Goal: Task Accomplishment & Management: Complete application form

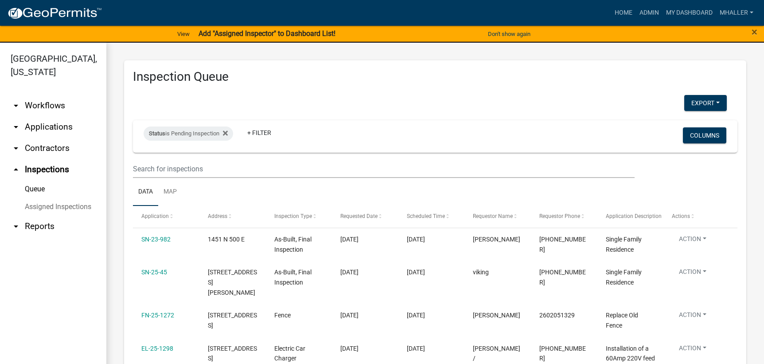
select select "1: 25"
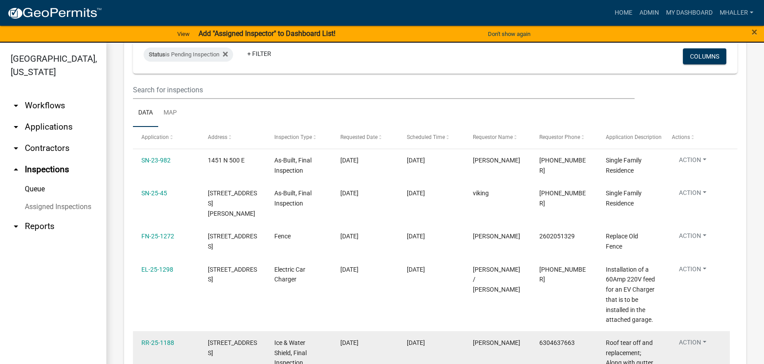
scroll to position [73, 0]
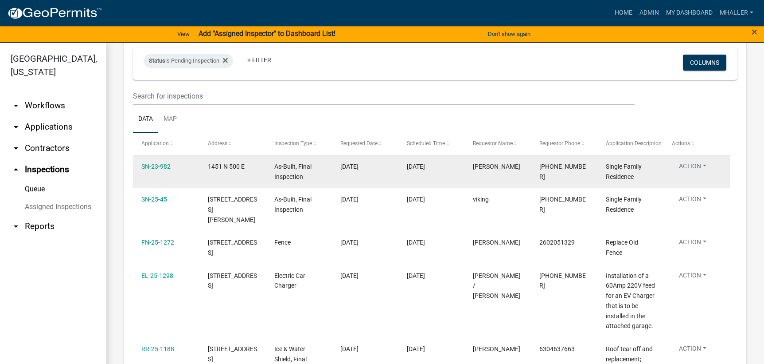
click at [687, 167] on button "Action" at bounding box center [693, 167] width 42 height 13
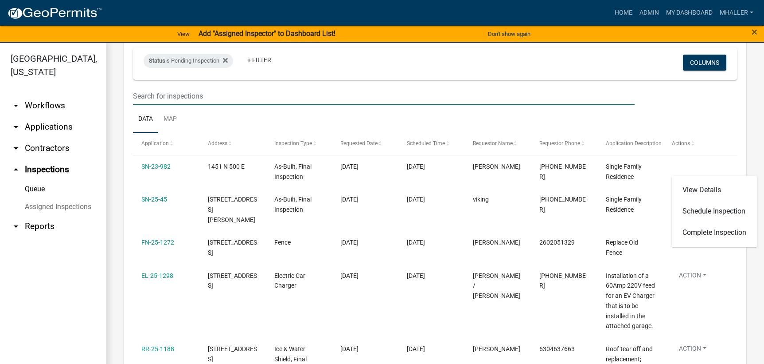
click at [602, 101] on input "text" at bounding box center [384, 96] width 502 height 18
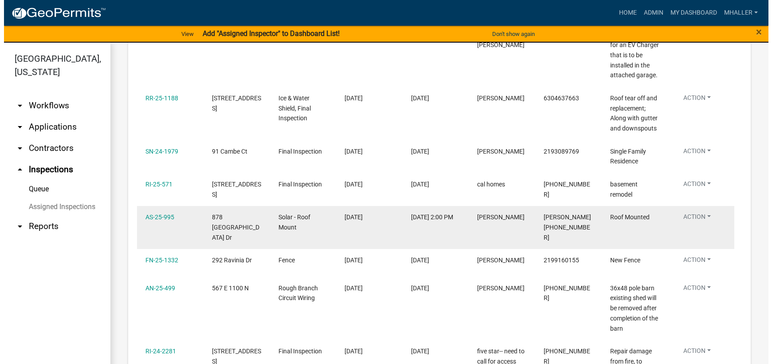
scroll to position [339, 0]
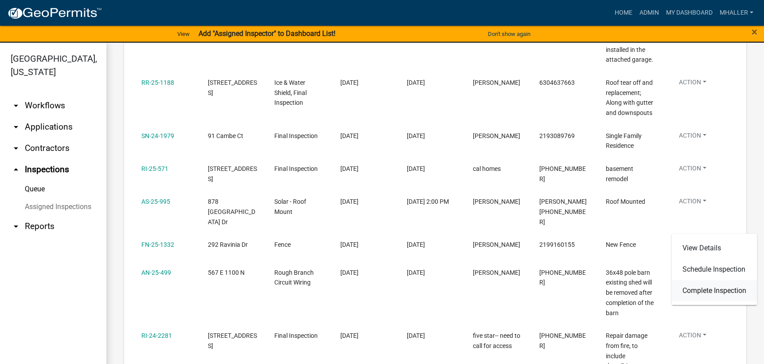
click at [705, 290] on link "Complete Inspection" at bounding box center [714, 290] width 85 height 21
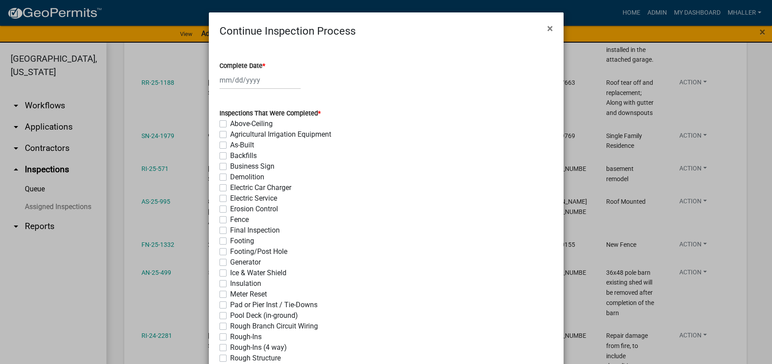
click at [239, 79] on div at bounding box center [259, 80] width 81 height 18
select select "8"
select select "2025"
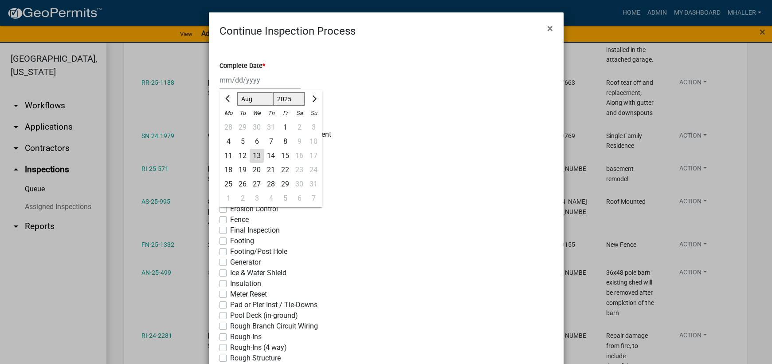
click at [252, 156] on div "13" at bounding box center [257, 156] width 14 height 14
type input "[DATE]"
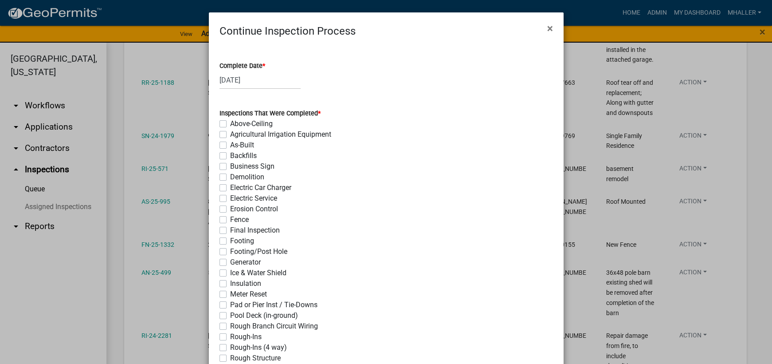
click at [230, 229] on label "Final Inspection" at bounding box center [255, 230] width 50 height 11
click at [230, 229] on input "Final Inspection" at bounding box center [233, 228] width 6 height 6
checkbox input "true"
checkbox input "false"
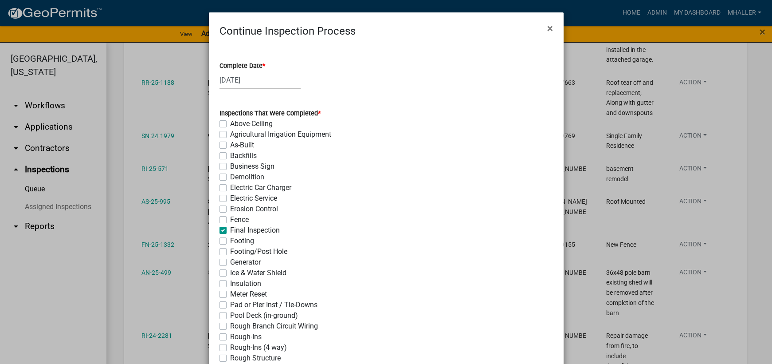
checkbox input "false"
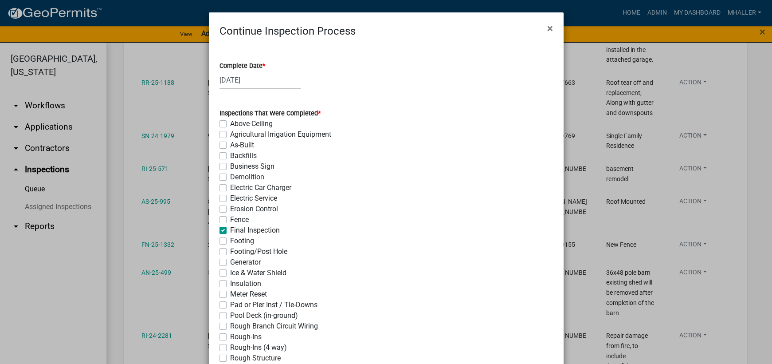
checkbox input "false"
checkbox input "true"
checkbox input "false"
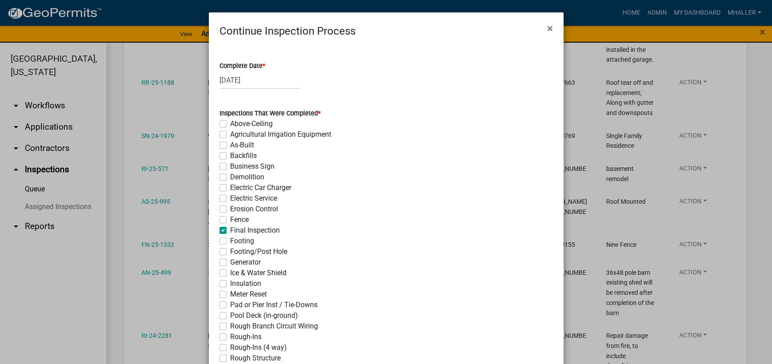
checkbox input "false"
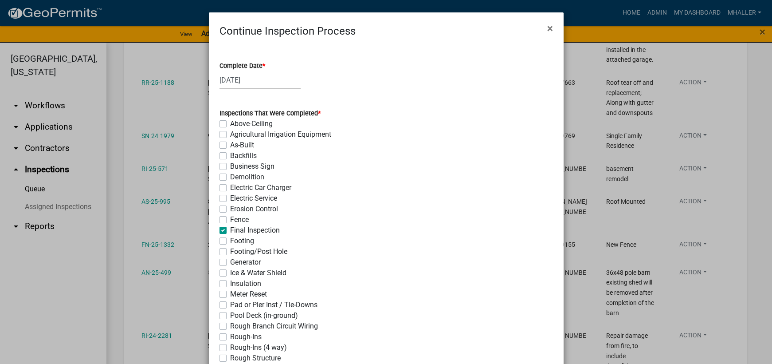
checkbox input "false"
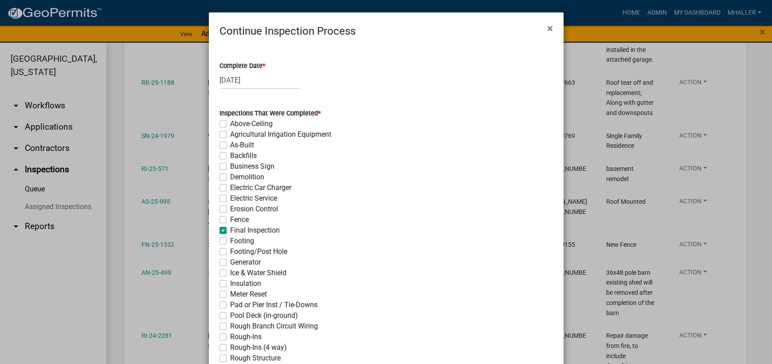
checkbox input "false"
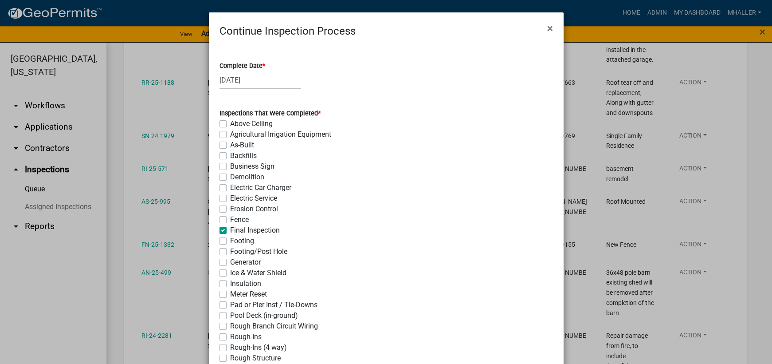
checkbox input "false"
click at [230, 219] on label "Fence" at bounding box center [239, 219] width 19 height 11
click at [230, 219] on input "Fence" at bounding box center [233, 217] width 6 height 6
checkbox input "true"
checkbox input "false"
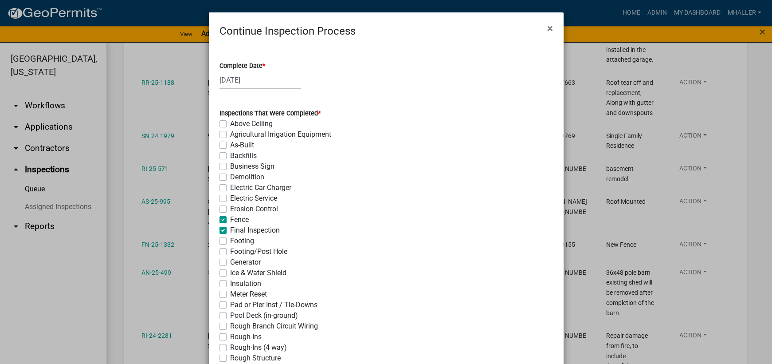
checkbox input "false"
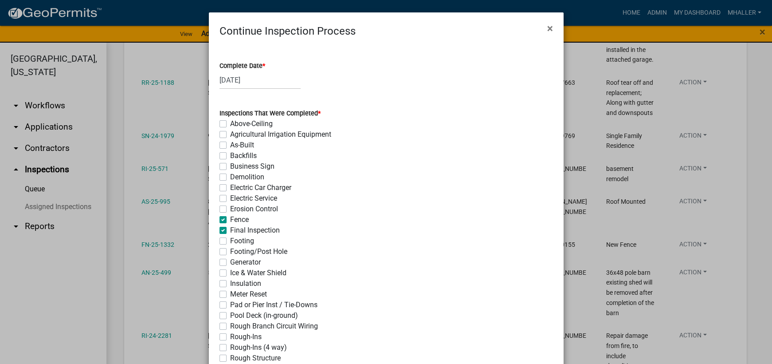
checkbox input "false"
checkbox input "true"
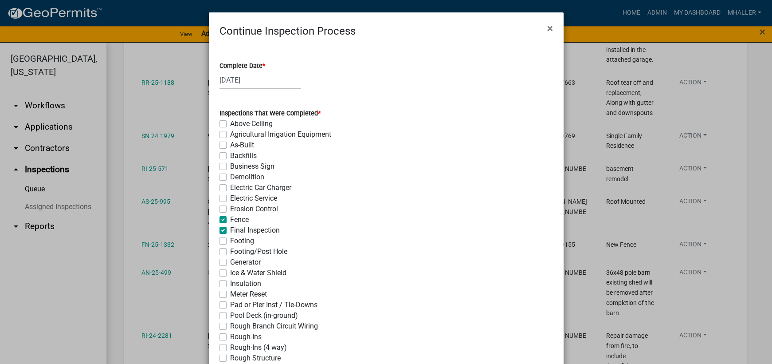
checkbox input "false"
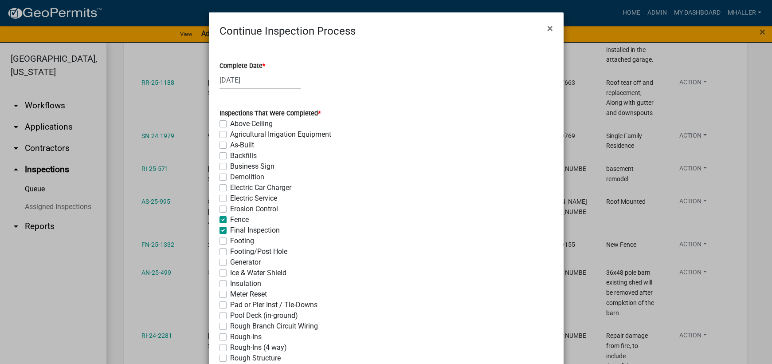
checkbox input "false"
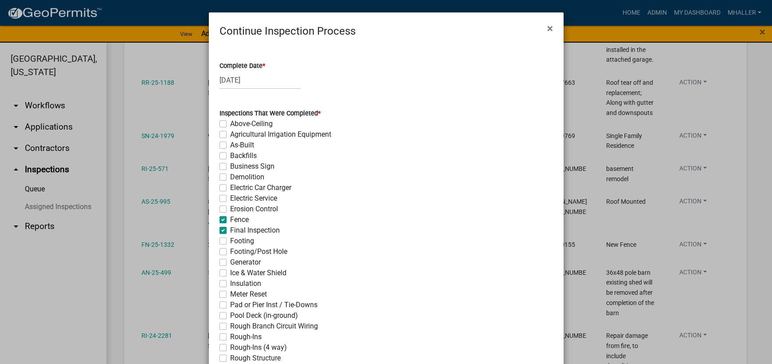
checkbox input "false"
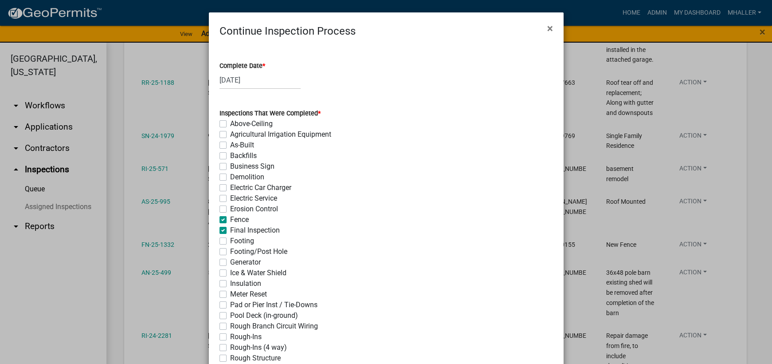
checkbox input "false"
click at [230, 233] on label "Final Inspection" at bounding box center [255, 230] width 50 height 11
click at [230, 231] on input "Final Inspection" at bounding box center [233, 228] width 6 height 6
checkbox input "false"
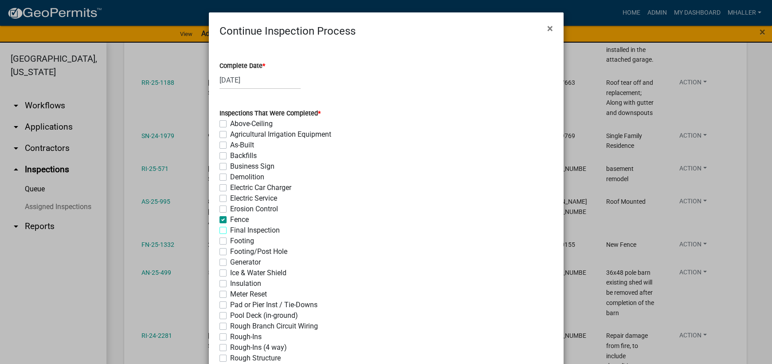
checkbox input "false"
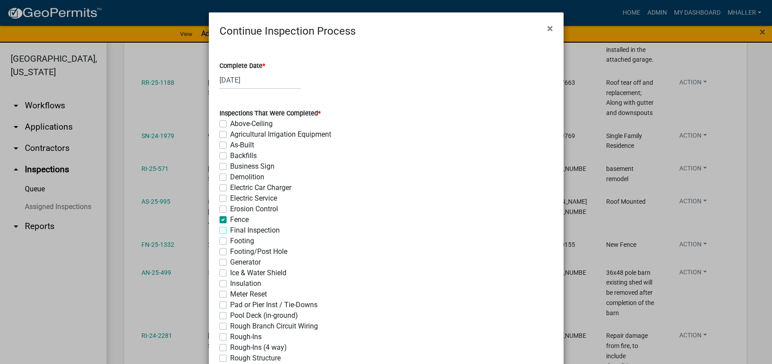
checkbox input "false"
checkbox input "true"
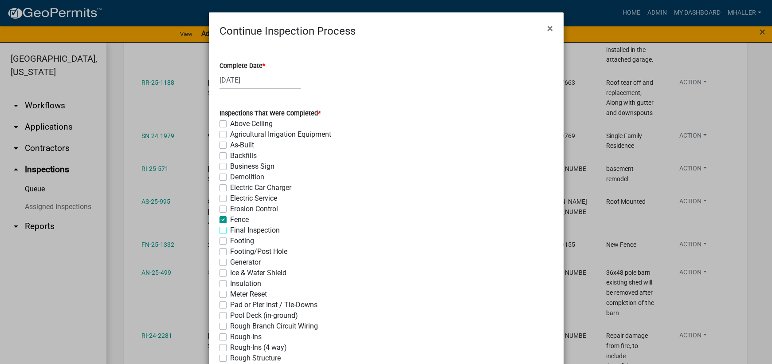
checkbox input "false"
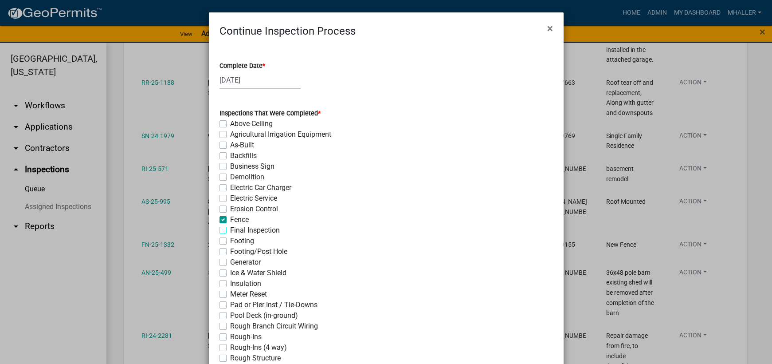
checkbox input "false"
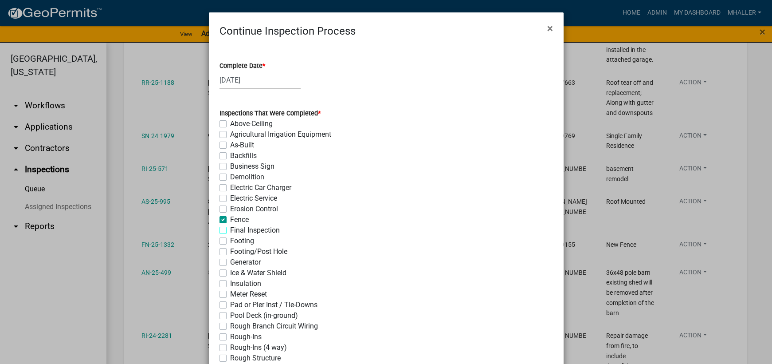
checkbox input "false"
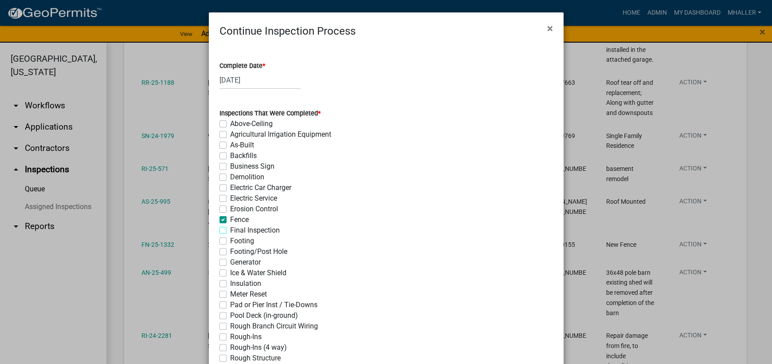
checkbox input "false"
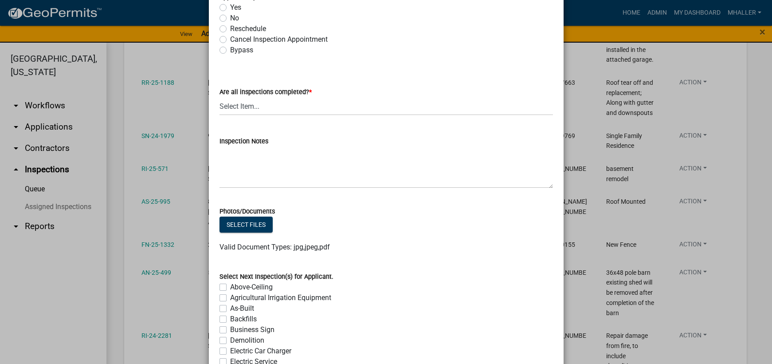
scroll to position [355, 0]
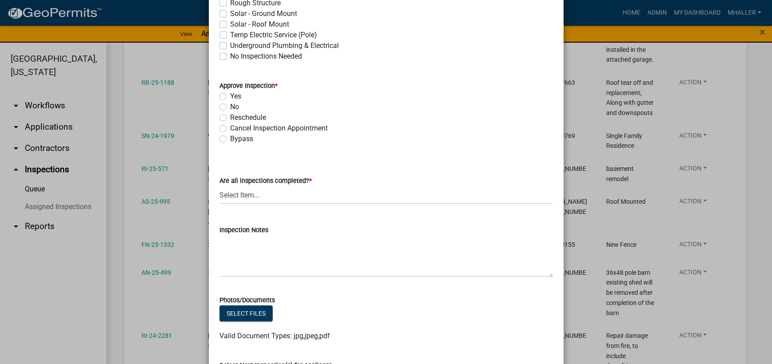
click at [230, 95] on label "Yes" at bounding box center [235, 96] width 11 height 11
click at [230, 95] on input "Yes" at bounding box center [233, 94] width 6 height 6
radio input "true"
click at [291, 198] on select "Select Item... Yes - All Inspections Have Been Completed No - More Inspections …" at bounding box center [385, 195] width 333 height 18
click at [219, 186] on select "Select Item... Yes - All Inspections Have Been Completed No - More Inspections …" at bounding box center [385, 195] width 333 height 18
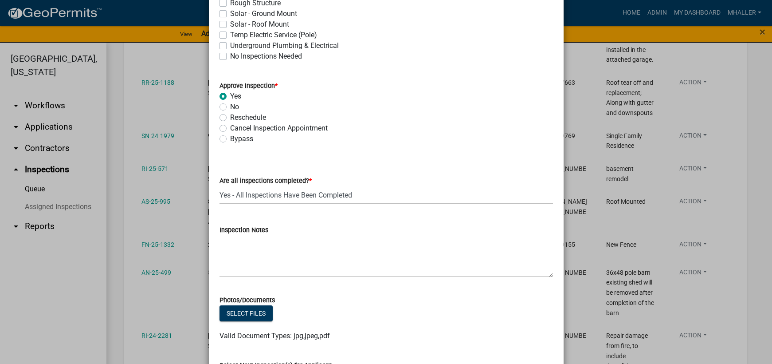
select select "9a8ccc90-dcd1-4d2c-ac64-5460e8d85408"
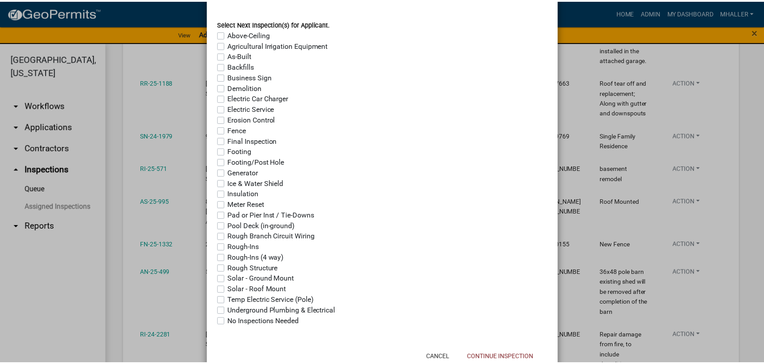
scroll to position [723, 0]
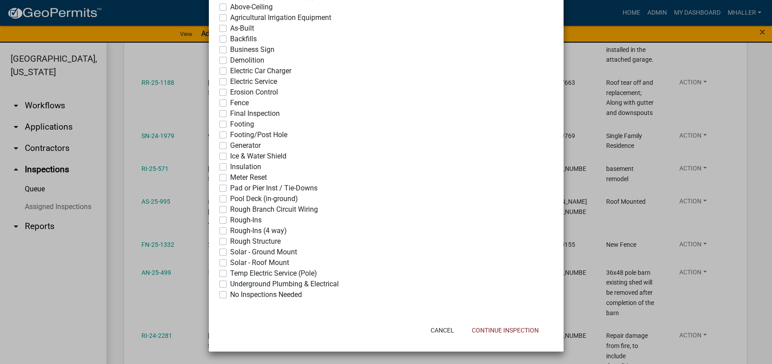
click at [230, 296] on label "No Inspections Needed" at bounding box center [266, 294] width 72 height 11
click at [230, 295] on input "No Inspections Needed" at bounding box center [233, 292] width 6 height 6
checkbox input "true"
checkbox input "false"
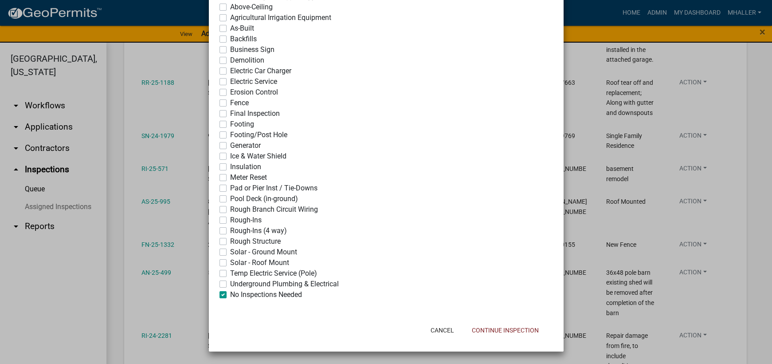
checkbox input "false"
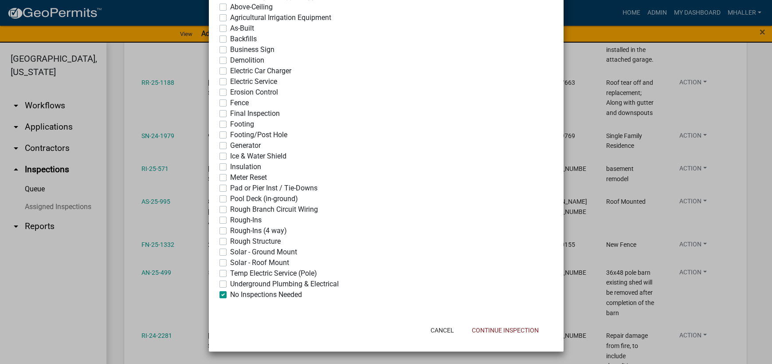
checkbox input "false"
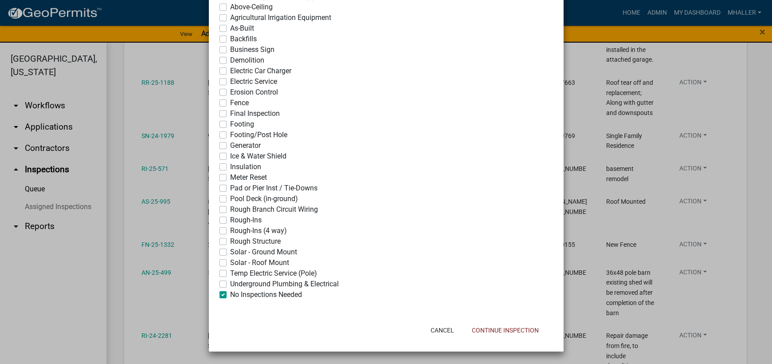
checkbox input "false"
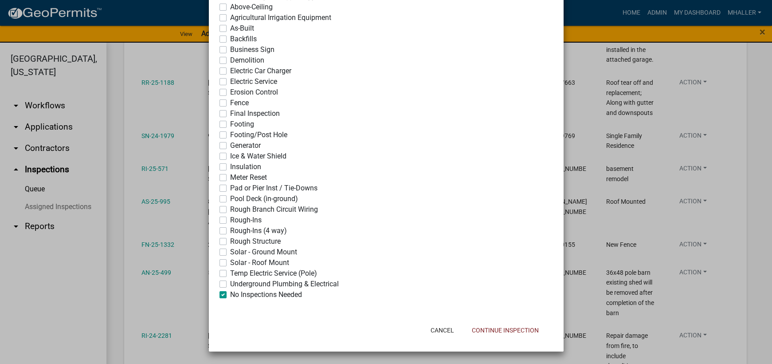
checkbox input "false"
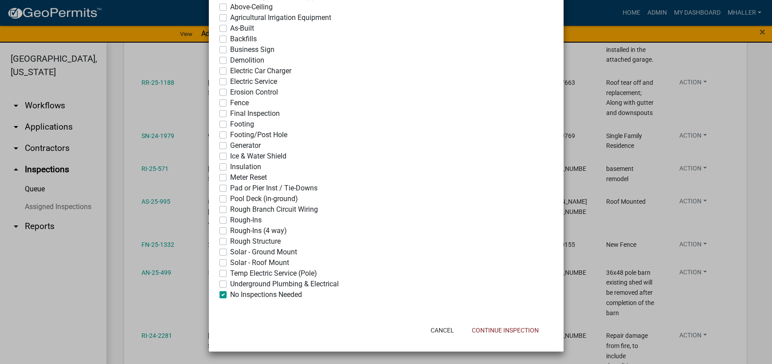
checkbox input "false"
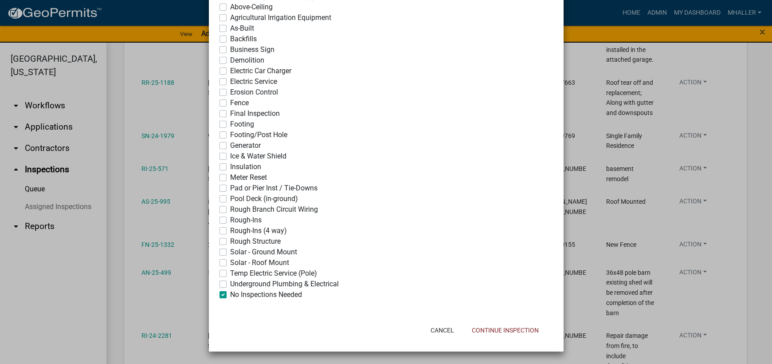
checkbox input "true"
click at [507, 328] on button "Continue Inspection" at bounding box center [505, 330] width 81 height 16
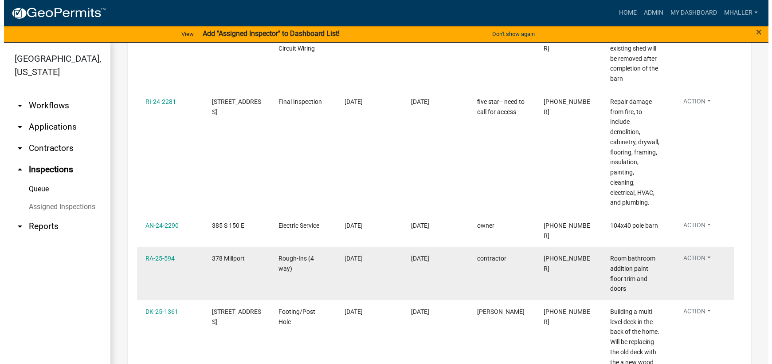
scroll to position [560, 0]
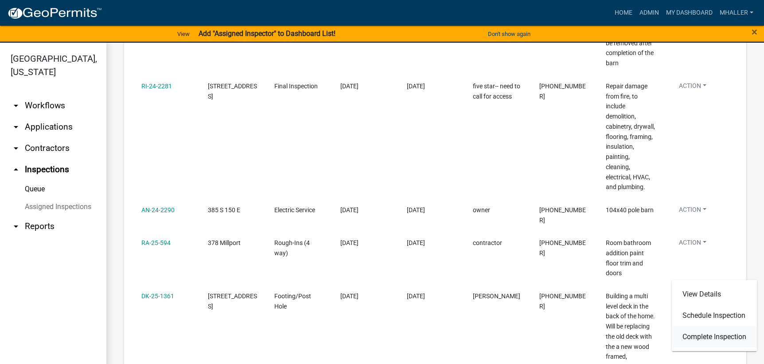
click at [713, 337] on link "Complete Inspection" at bounding box center [714, 336] width 85 height 21
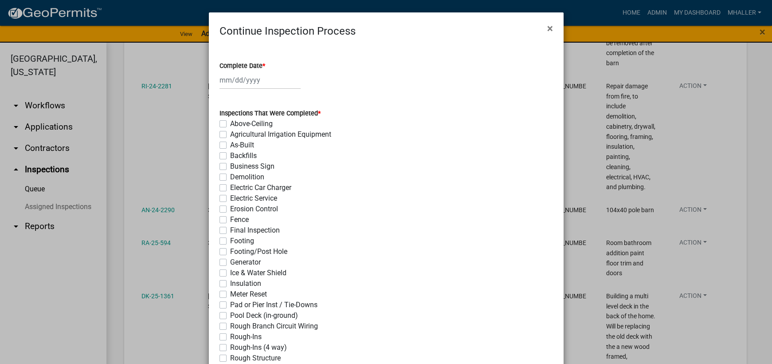
click at [246, 79] on div at bounding box center [259, 80] width 81 height 18
select select "8"
select select "2025"
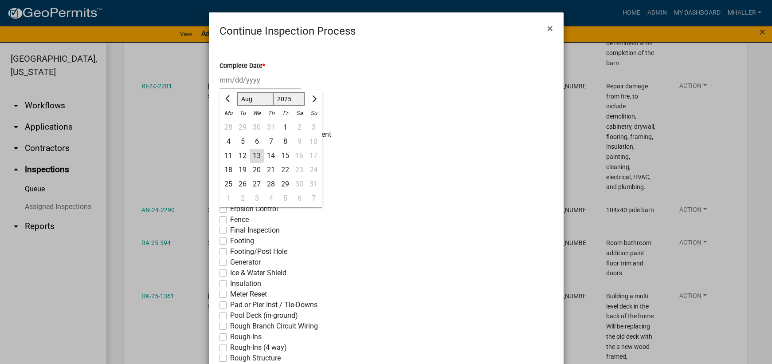
click at [250, 155] on div "13" at bounding box center [257, 156] width 14 height 14
type input "[DATE]"
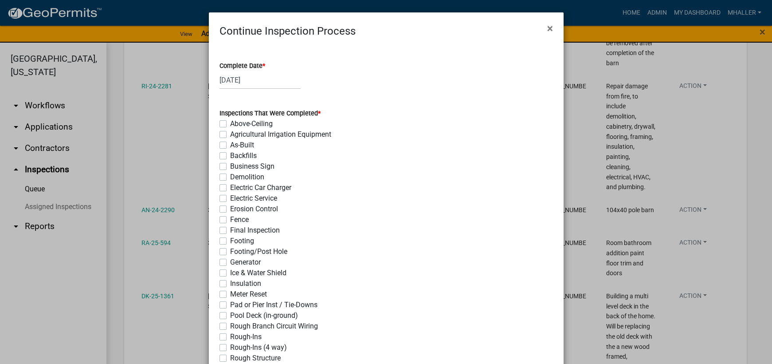
click at [230, 252] on label "Footing/Post Hole" at bounding box center [258, 251] width 57 height 11
click at [230, 252] on input "Footing/Post Hole" at bounding box center [233, 249] width 6 height 6
checkbox input "true"
checkbox input "false"
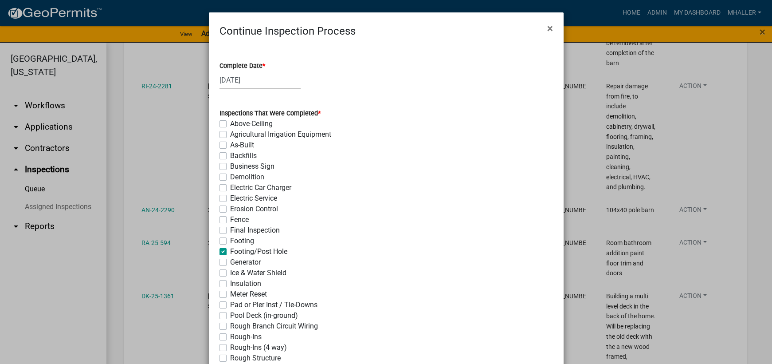
checkbox input "false"
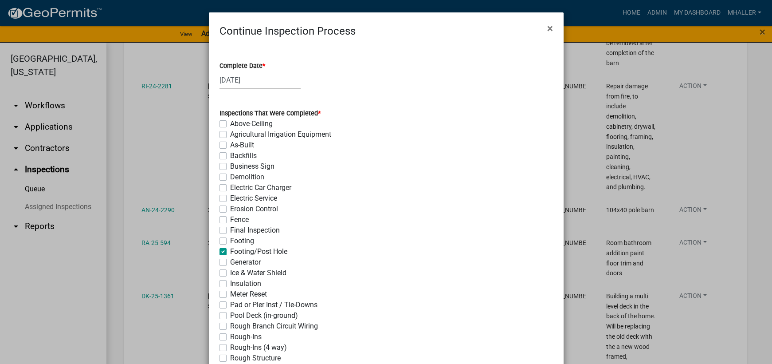
checkbox input "false"
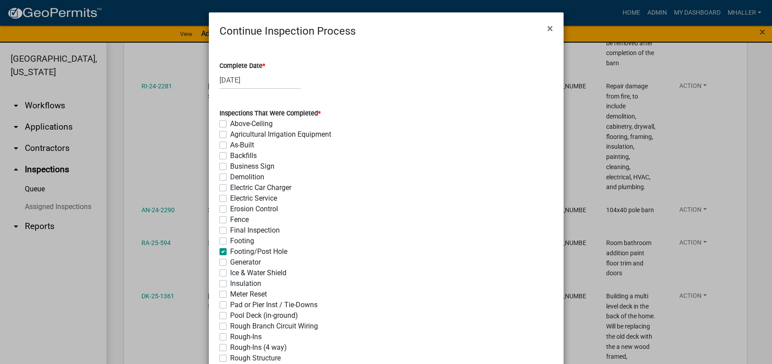
checkbox input "true"
checkbox input "false"
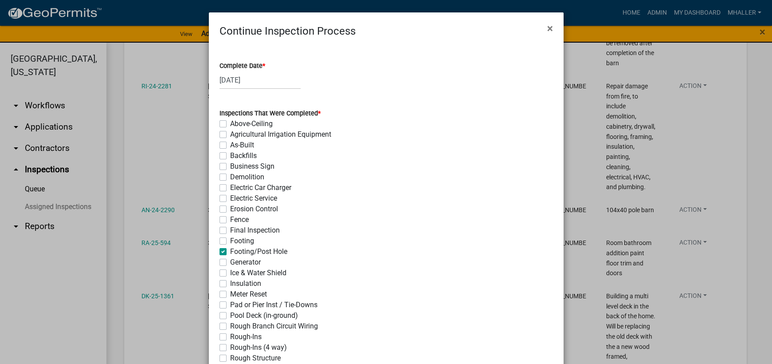
checkbox input "false"
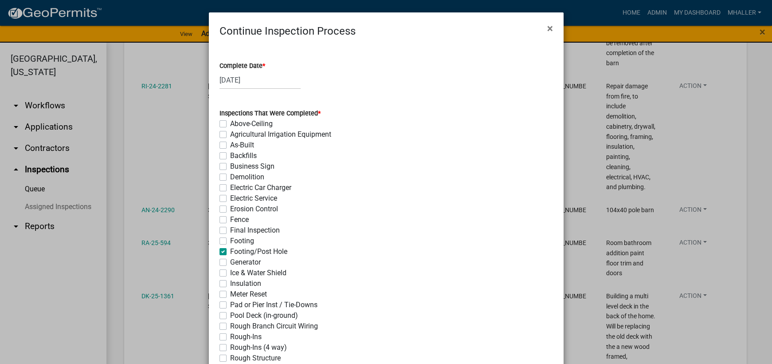
checkbox input "false"
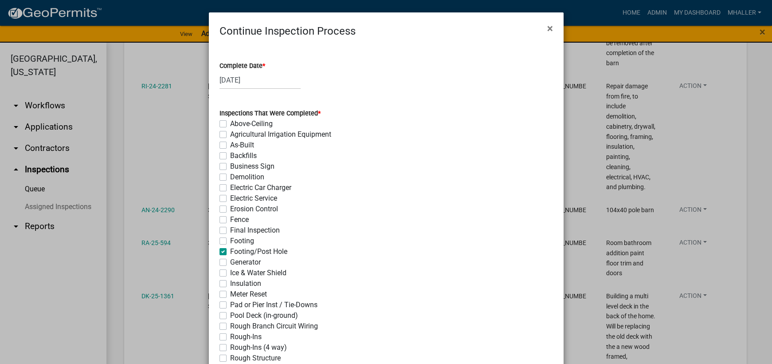
checkbox input "false"
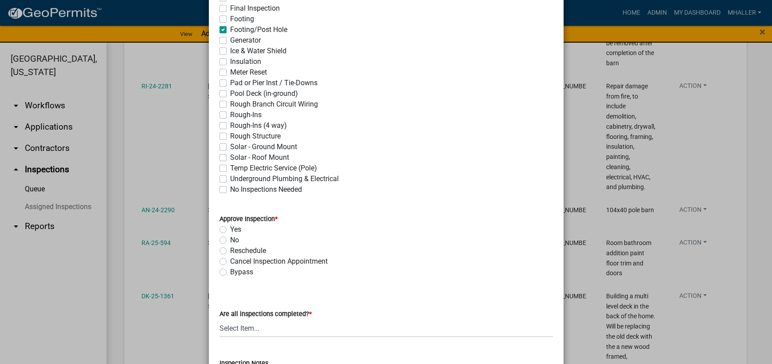
scroll to position [355, 0]
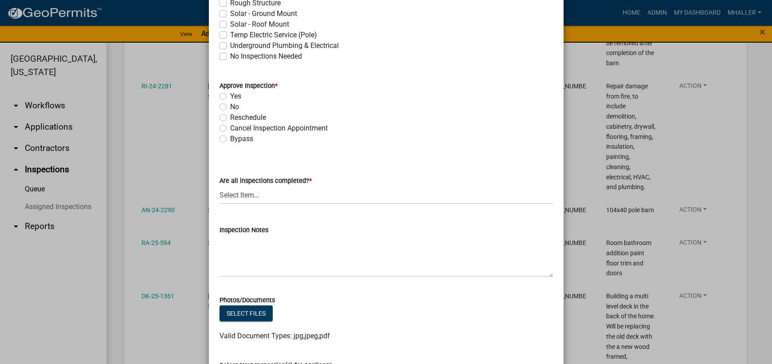
click at [230, 96] on label "Yes" at bounding box center [235, 96] width 11 height 11
click at [230, 96] on input "Yes" at bounding box center [233, 94] width 6 height 6
radio input "true"
drag, startPoint x: 293, startPoint y: 196, endPoint x: 296, endPoint y: 201, distance: 5.4
click at [293, 196] on select "Select Item... Yes - All Inspections Have Been Completed No - More Inspections …" at bounding box center [385, 195] width 333 height 18
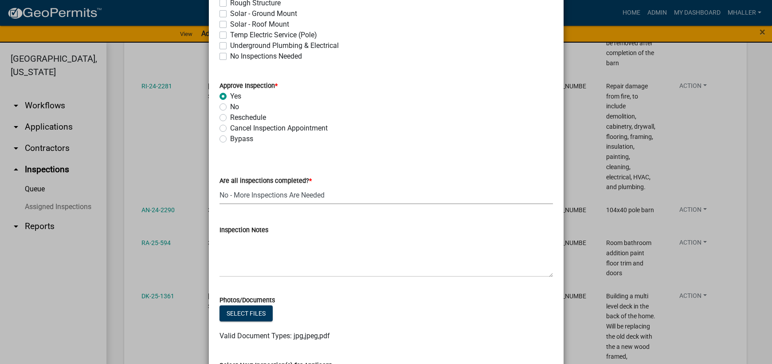
click at [219, 186] on select "Select Item... Yes - All Inspections Have Been Completed No - More Inspections …" at bounding box center [385, 195] width 333 height 18
select select "eafbae6d-cbce-48e8-be87-ded322027707"
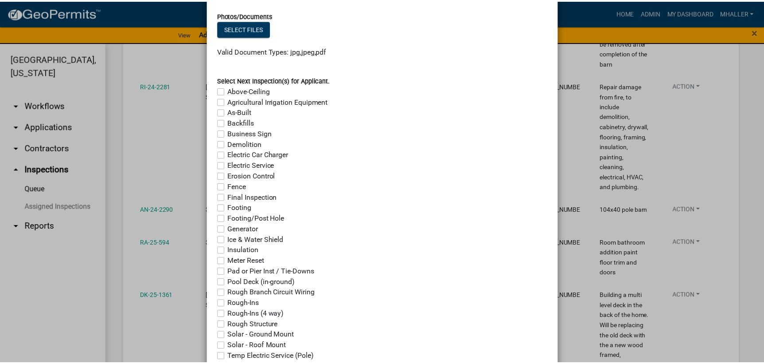
scroll to position [723, 0]
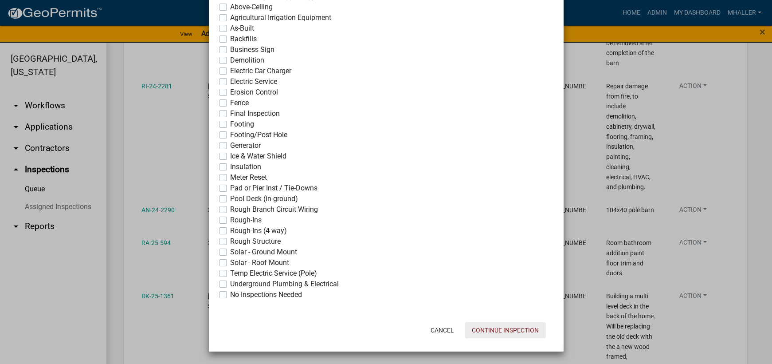
click at [486, 329] on button "Continue Inspection" at bounding box center [505, 330] width 81 height 16
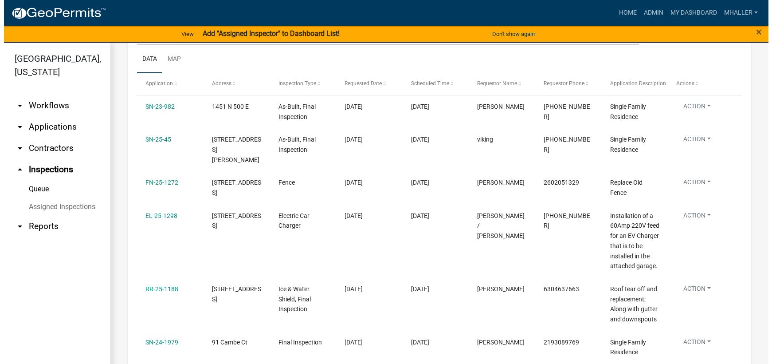
scroll to position [117, 0]
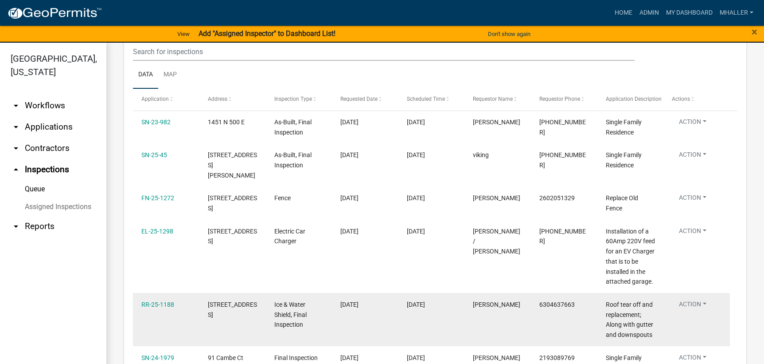
click at [694, 130] on button "Action" at bounding box center [693, 123] width 42 height 13
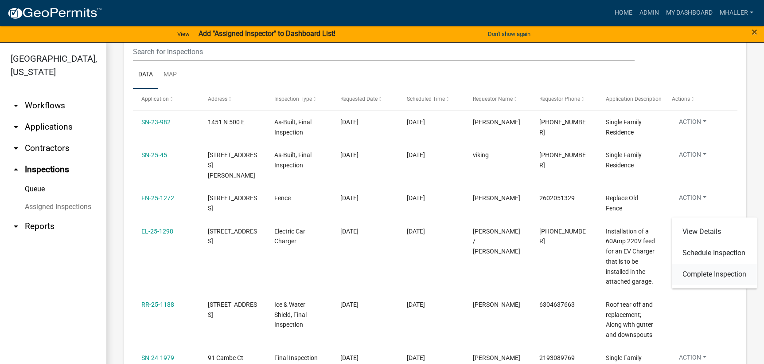
click at [700, 275] on link "Complete Inspection" at bounding box center [714, 273] width 85 height 21
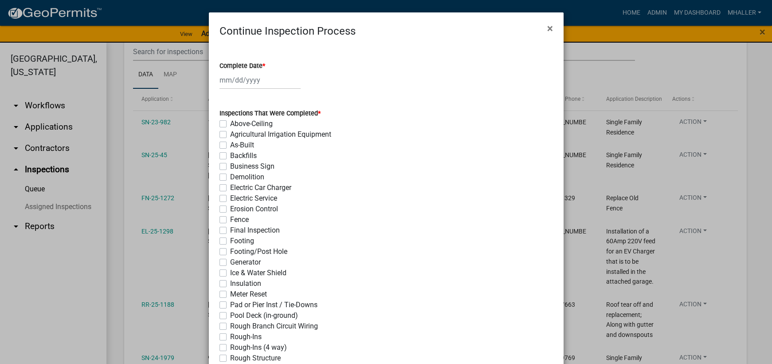
click at [246, 79] on div at bounding box center [259, 80] width 81 height 18
select select "8"
select select "2025"
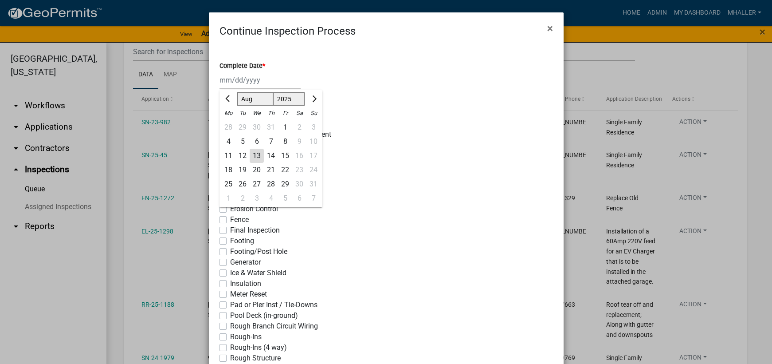
click at [250, 157] on div "13" at bounding box center [257, 156] width 14 height 14
type input "[DATE]"
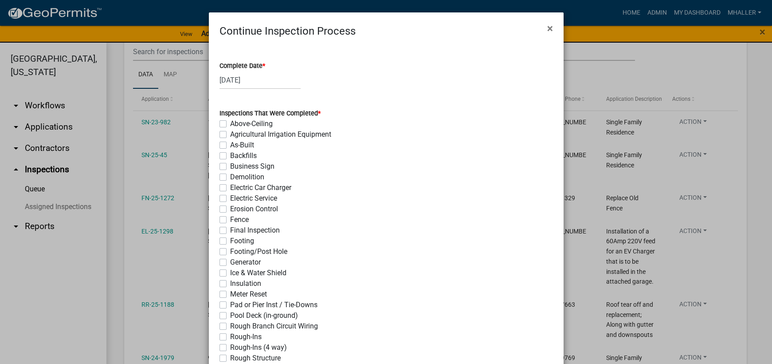
click at [230, 231] on label "Final Inspection" at bounding box center [255, 230] width 50 height 11
click at [230, 231] on input "Final Inspection" at bounding box center [233, 228] width 6 height 6
checkbox input "true"
checkbox input "false"
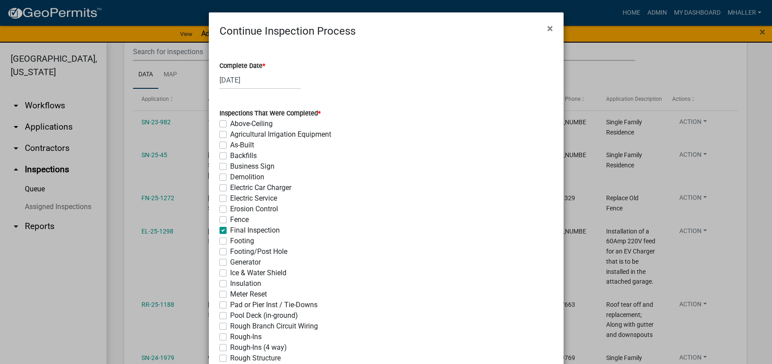
checkbox input "false"
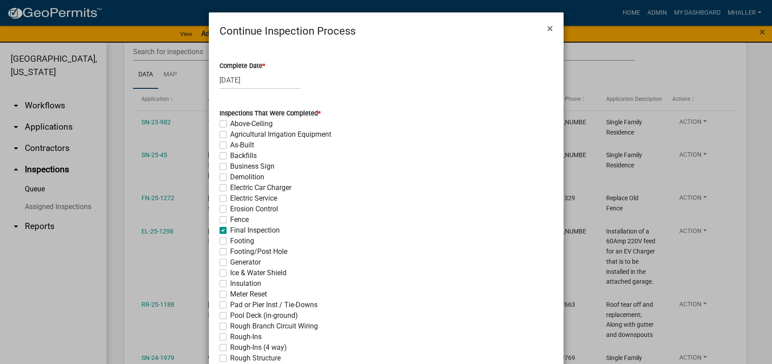
checkbox input "false"
checkbox input "true"
checkbox input "false"
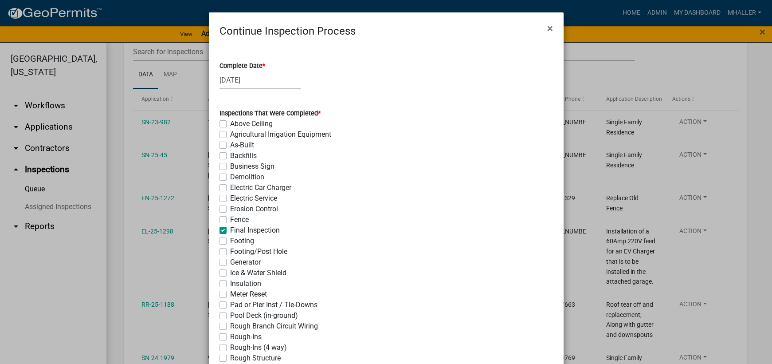
checkbox input "false"
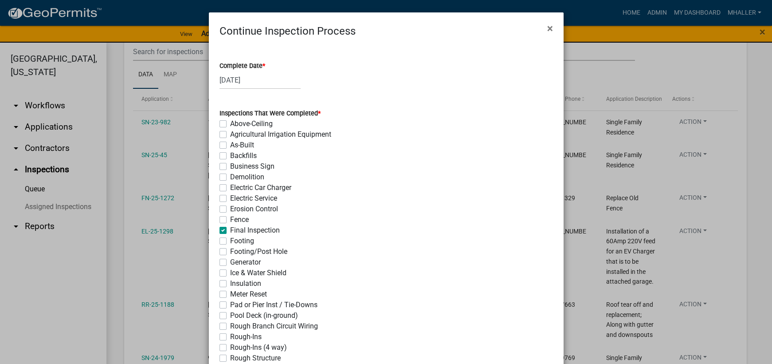
checkbox input "false"
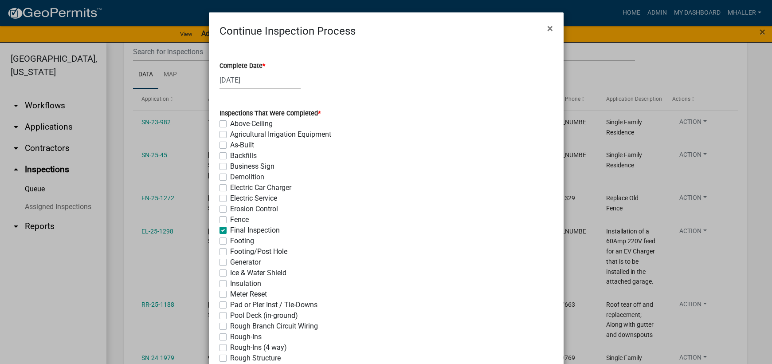
checkbox input "false"
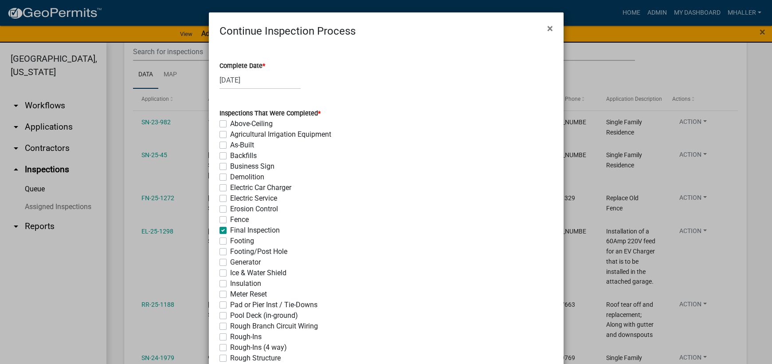
checkbox input "false"
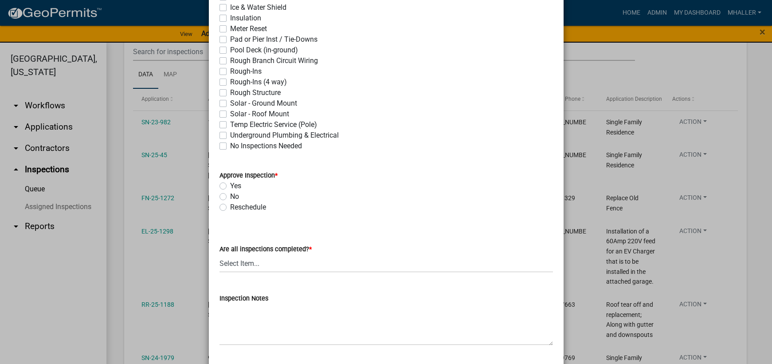
scroll to position [266, 0]
click at [230, 186] on label "Yes" at bounding box center [235, 185] width 11 height 11
click at [230, 185] on input "Yes" at bounding box center [233, 183] width 6 height 6
radio input "true"
click at [253, 265] on select "Select Item... Yes - All Inspections Have Been Completed No - More Inspections …" at bounding box center [385, 262] width 333 height 18
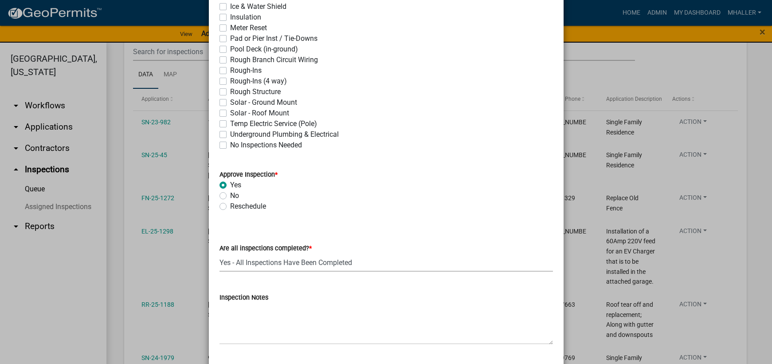
click at [219, 253] on select "Select Item... Yes - All Inspections Have Been Completed No - More Inspections …" at bounding box center [385, 262] width 333 height 18
select select "9a8ccc90-dcd1-4d2c-ac64-5460e8d85408"
click at [258, 313] on textarea "Inspection Notes" at bounding box center [385, 323] width 333 height 42
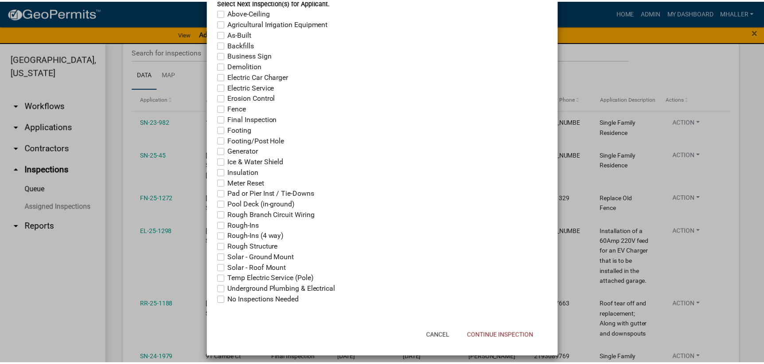
scroll to position [702, 0]
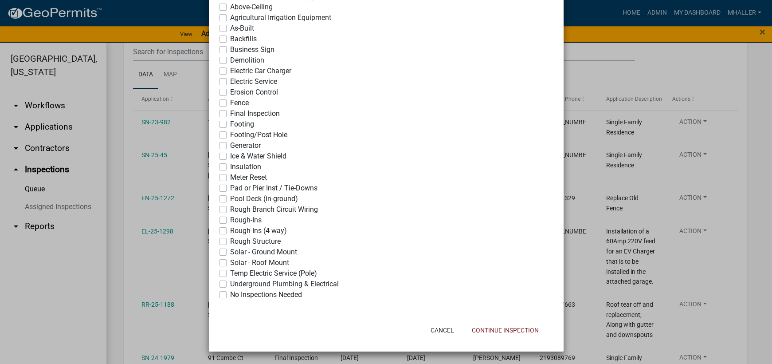
type textarea "complete and occupied"
click at [230, 295] on label "No Inspections Needed" at bounding box center [266, 294] width 72 height 11
click at [230, 295] on input "No Inspections Needed" at bounding box center [233, 292] width 6 height 6
checkbox input "true"
checkbox input "false"
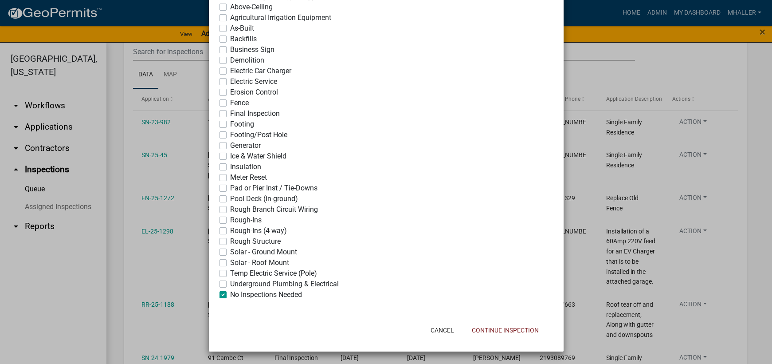
checkbox input "false"
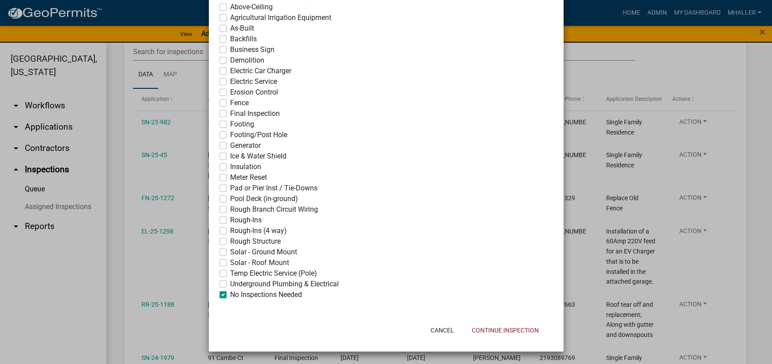
checkbox input "false"
click at [473, 332] on button "Continue Inspection" at bounding box center [505, 330] width 81 height 16
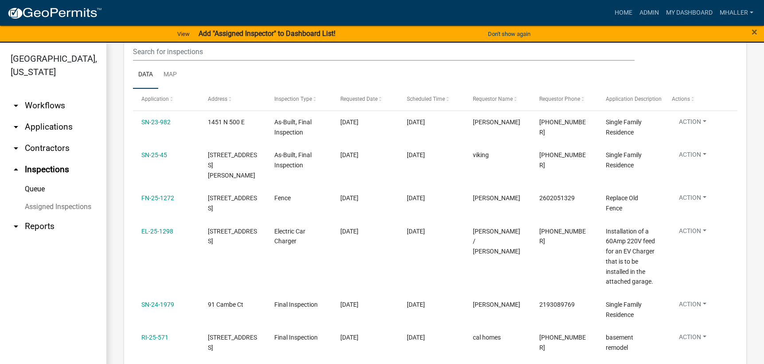
click at [38, 116] on link "arrow_drop_down Applications" at bounding box center [53, 126] width 106 height 21
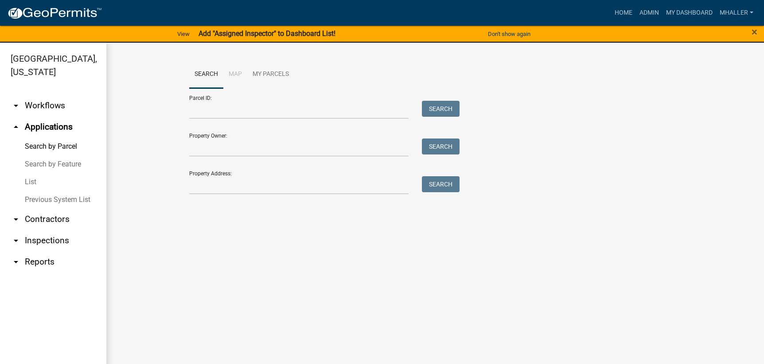
click at [33, 173] on link "List" at bounding box center [53, 182] width 106 height 18
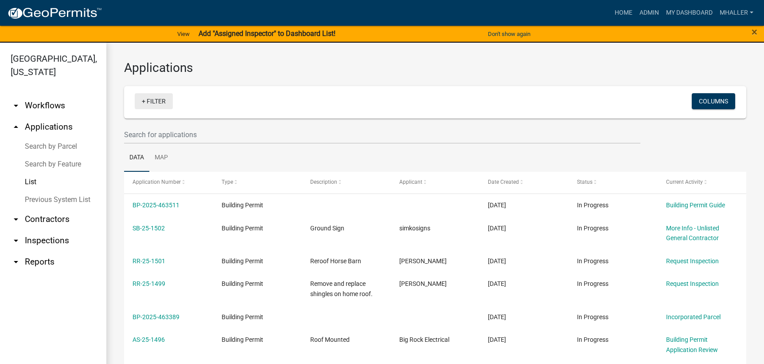
click at [152, 102] on link "+ Filter" at bounding box center [154, 101] width 38 height 16
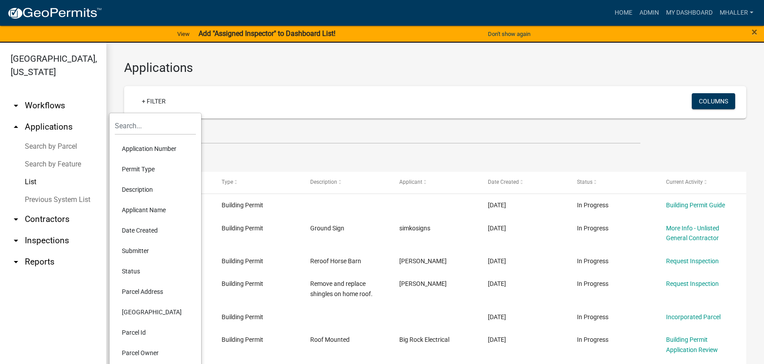
click at [138, 292] on li "Parcel Address" at bounding box center [155, 291] width 81 height 20
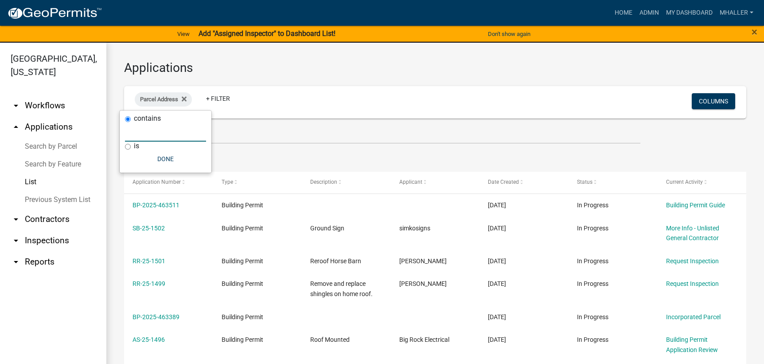
click at [145, 133] on input "text" at bounding box center [165, 132] width 81 height 18
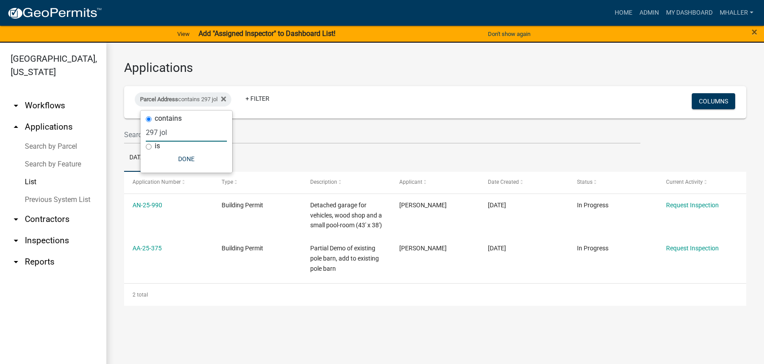
drag, startPoint x: 179, startPoint y: 129, endPoint x: 125, endPoint y: 137, distance: 54.5
click at [125, 137] on body "Internet Explorer does NOT work with GeoPermits. Get a new browser for more sec…" at bounding box center [382, 182] width 764 height 364
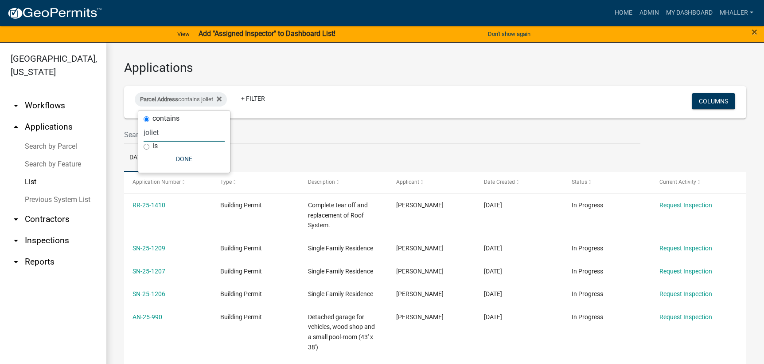
click at [43, 230] on link "arrow_drop_down Inspections" at bounding box center [53, 240] width 106 height 21
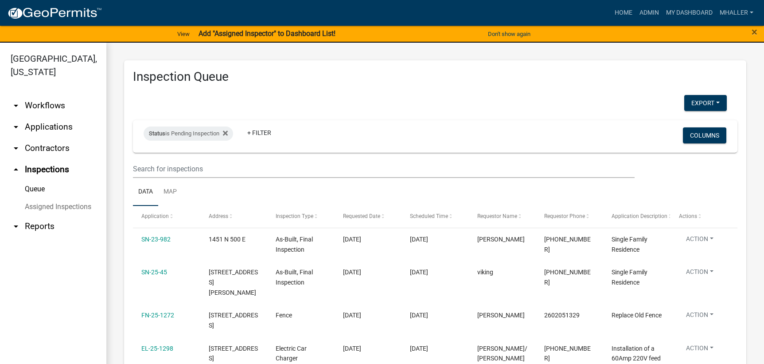
click at [54, 116] on link "arrow_drop_down Applications" at bounding box center [53, 126] width 106 height 21
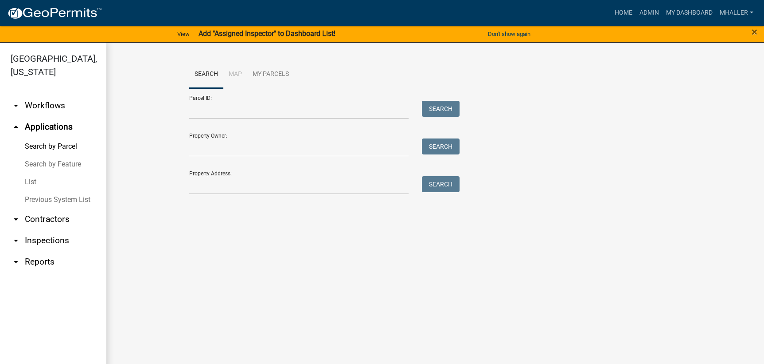
click at [30, 173] on link "List" at bounding box center [53, 182] width 106 height 18
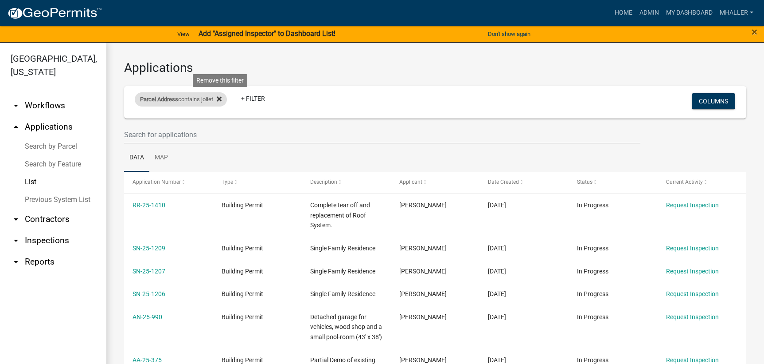
click at [221, 98] on icon at bounding box center [219, 99] width 5 height 5
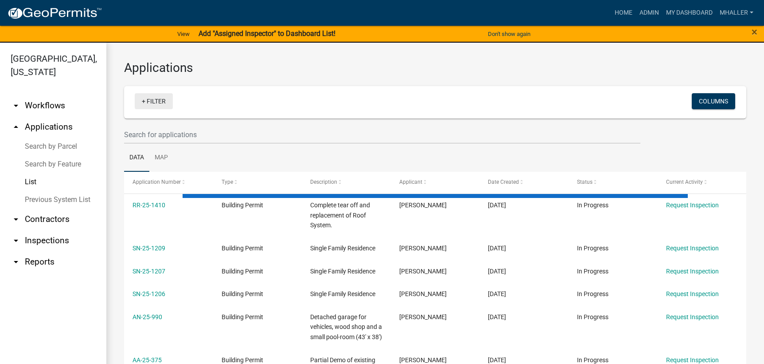
click at [156, 98] on link "+ Filter" at bounding box center [154, 101] width 38 height 16
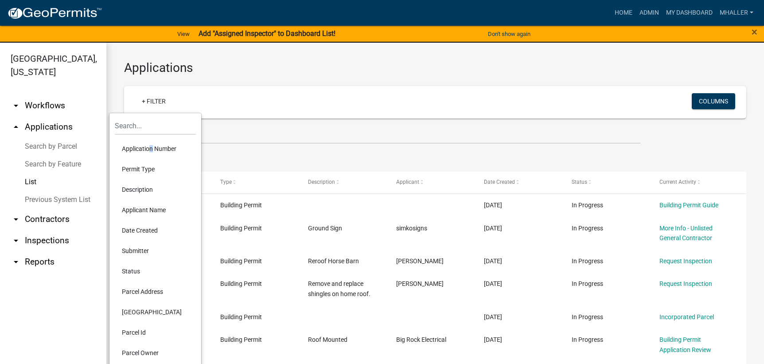
click at [148, 149] on li "Application Number" at bounding box center [155, 148] width 81 height 20
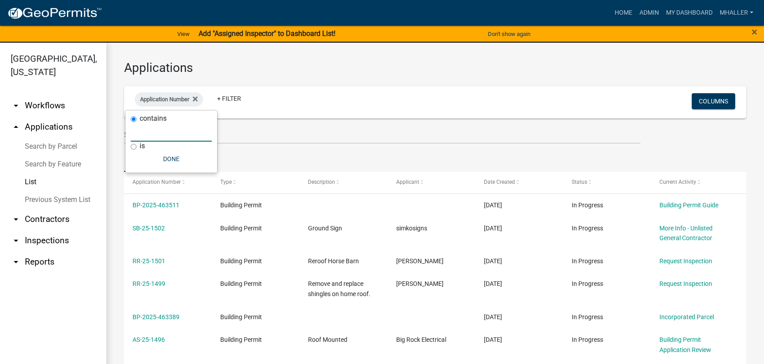
click at [151, 133] on input "text" at bounding box center [171, 132] width 81 height 18
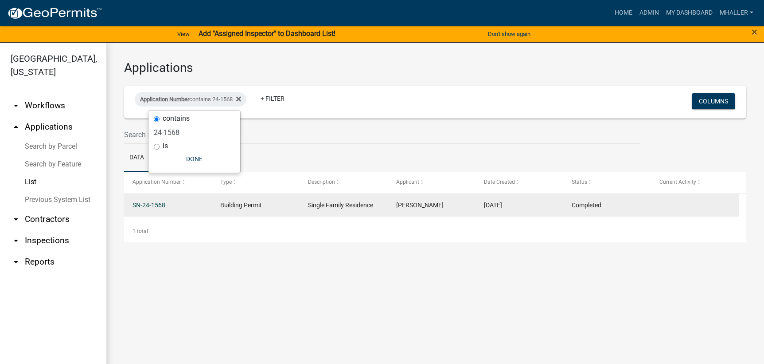
click at [151, 203] on link "SN-24-1568" at bounding box center [149, 204] width 33 height 7
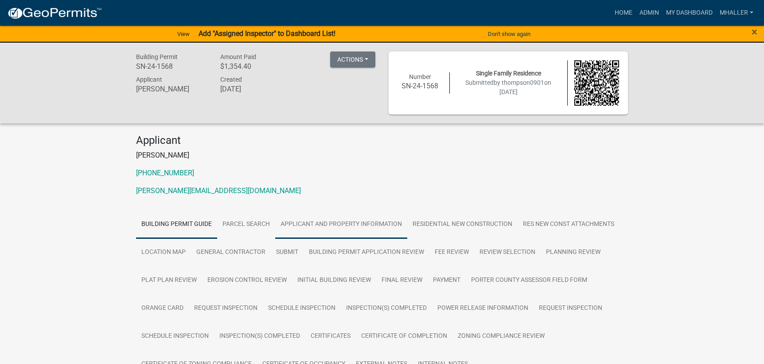
click at [317, 225] on link "Applicant and Property Information" at bounding box center [341, 224] width 132 height 28
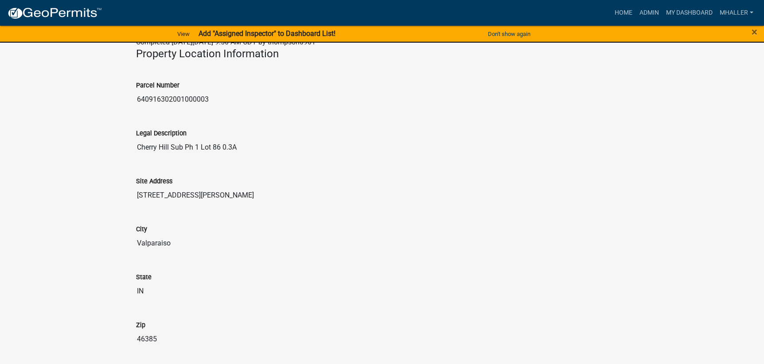
scroll to position [355, 0]
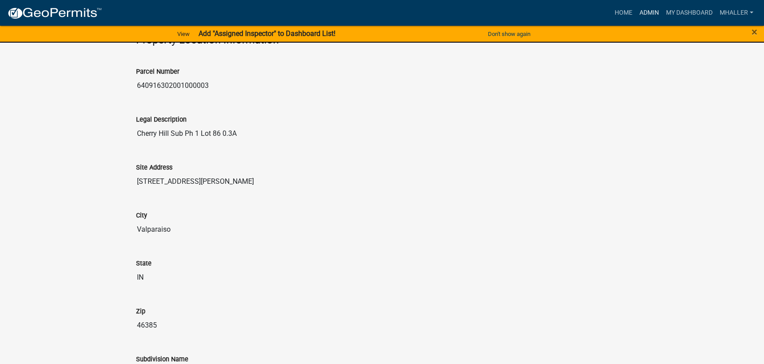
click at [651, 12] on link "Admin" at bounding box center [649, 12] width 27 height 17
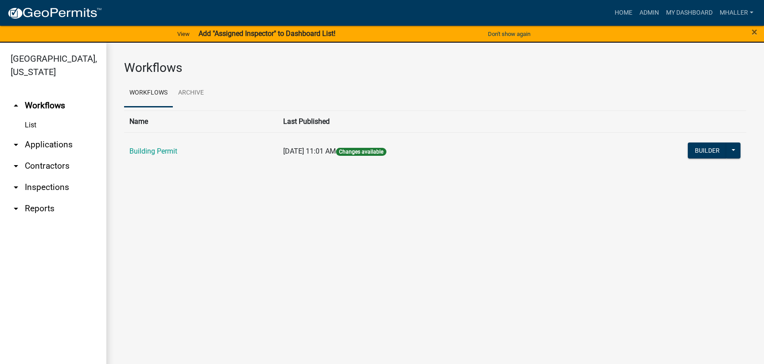
click at [39, 176] on link "arrow_drop_down Inspections" at bounding box center [53, 186] width 106 height 21
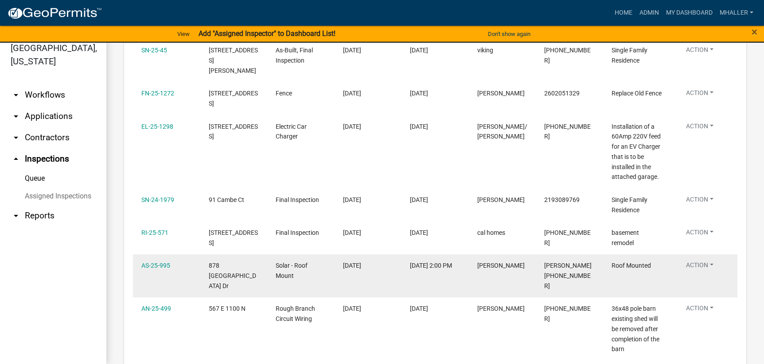
scroll to position [98, 0]
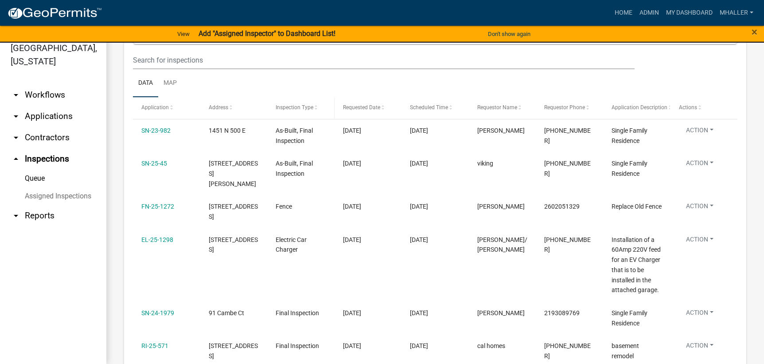
click at [295, 105] on span "Inspection Type" at bounding box center [295, 107] width 38 height 6
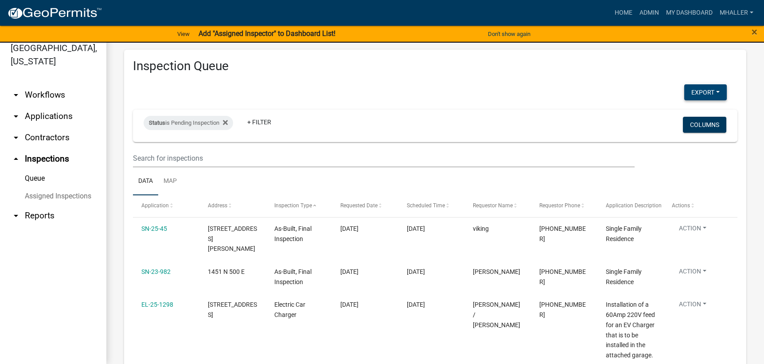
click at [695, 92] on button "Export" at bounding box center [705, 92] width 43 height 16
click at [669, 115] on button "Excel Format (.xlsx)" at bounding box center [685, 115] width 83 height 21
click at [47, 106] on link "arrow_drop_down Applications" at bounding box center [53, 116] width 106 height 21
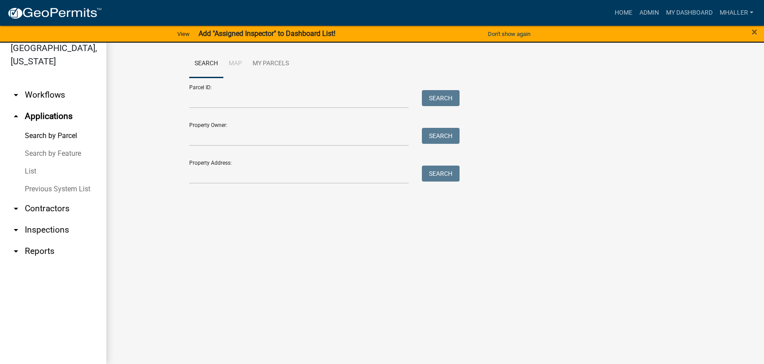
click at [25, 162] on link "List" at bounding box center [53, 171] width 106 height 18
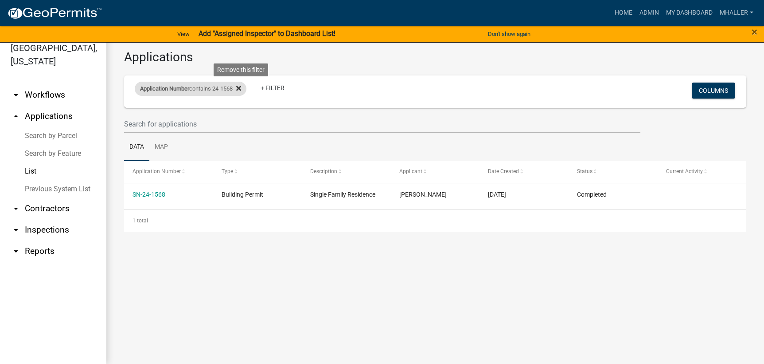
click at [241, 87] on icon at bounding box center [238, 88] width 5 height 7
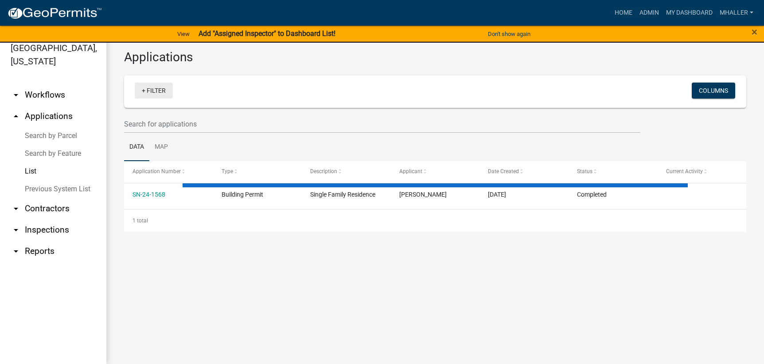
drag, startPoint x: 150, startPoint y: 89, endPoint x: 154, endPoint y: 94, distance: 6.0
click at [150, 89] on link "+ Filter" at bounding box center [154, 90] width 38 height 16
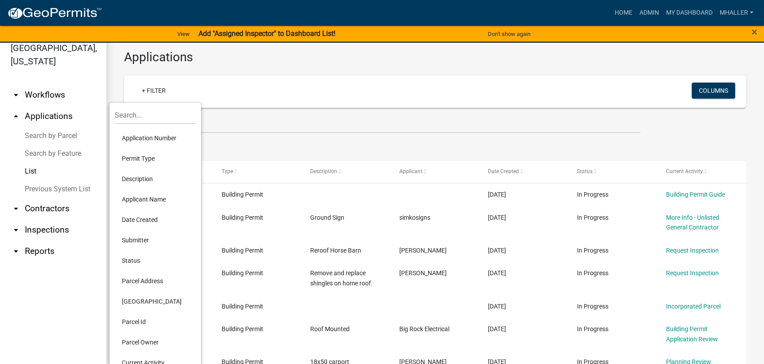
click at [148, 280] on li "Parcel Address" at bounding box center [155, 280] width 81 height 20
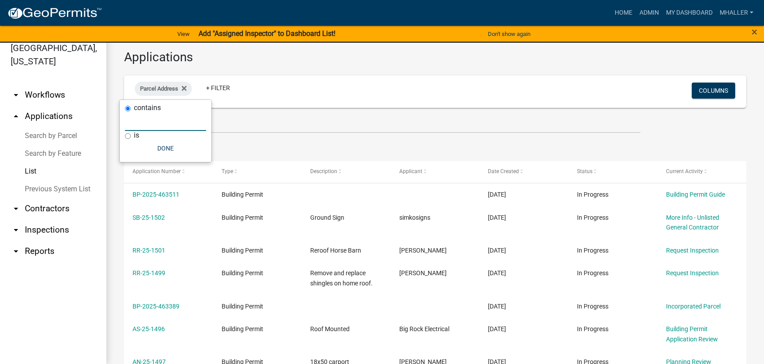
click at [132, 121] on input "text" at bounding box center [165, 122] width 81 height 18
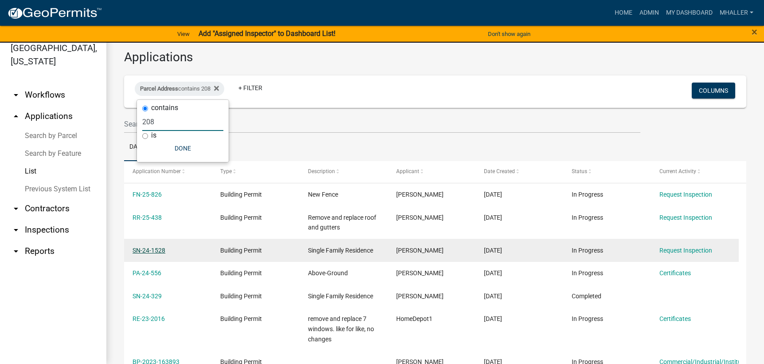
click at [157, 249] on link "SN-24-1528" at bounding box center [149, 249] width 33 height 7
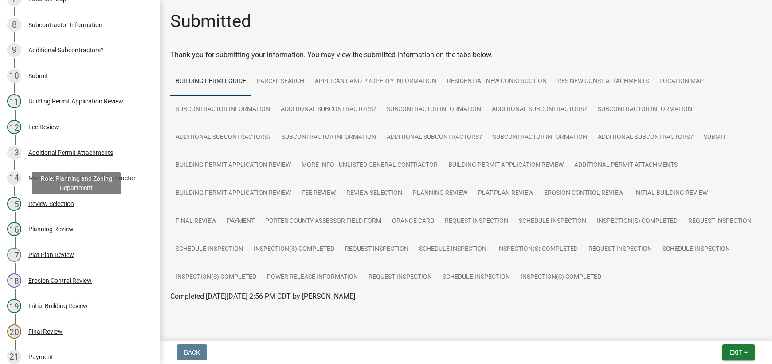
scroll to position [443, 0]
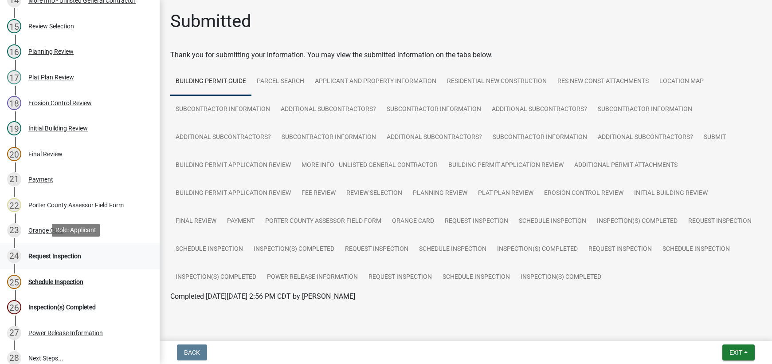
click at [65, 255] on div "Request Inspection" at bounding box center [54, 256] width 53 height 6
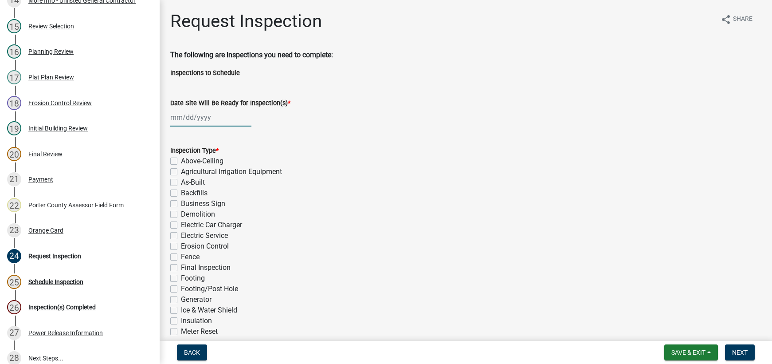
click at [185, 117] on div at bounding box center [210, 117] width 81 height 18
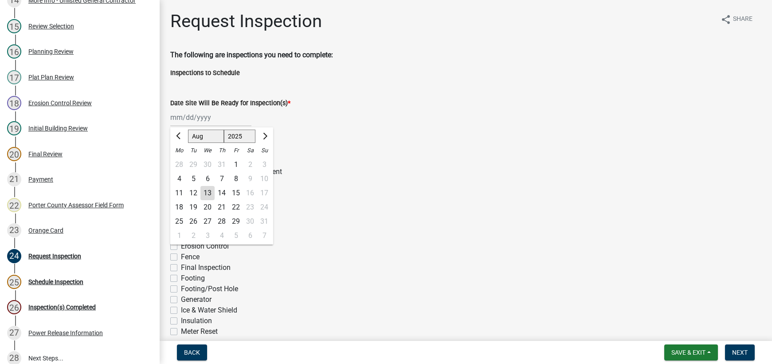
click at [207, 192] on div "13" at bounding box center [207, 193] width 14 height 14
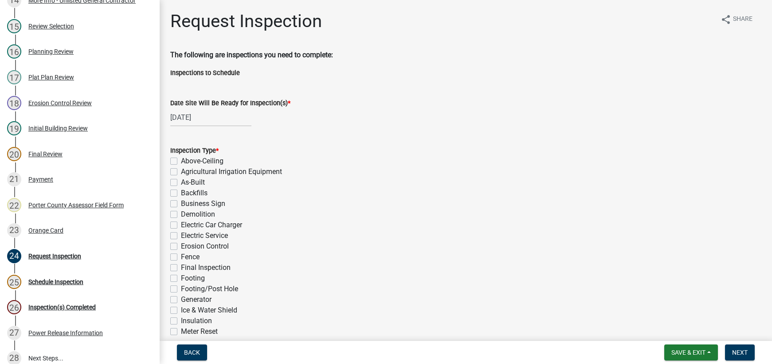
click at [181, 182] on label "As-Built" at bounding box center [193, 182] width 24 height 11
click at [181, 182] on input "As-Built" at bounding box center [184, 180] width 6 height 6
click at [181, 267] on label "Final Inspection" at bounding box center [206, 267] width 50 height 11
click at [181, 267] on input "Final Inspection" at bounding box center [184, 265] width 6 height 6
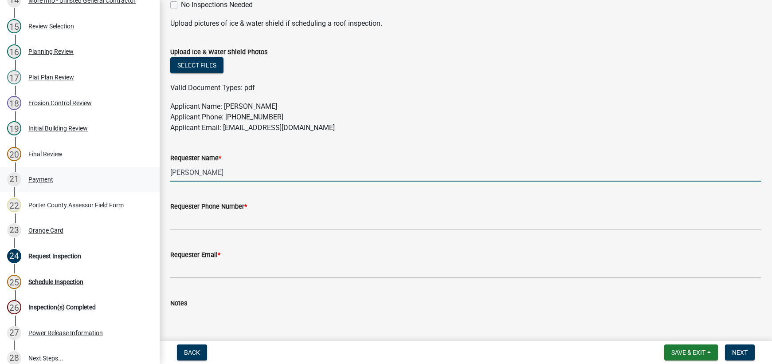
drag, startPoint x: 233, startPoint y: 179, endPoint x: 132, endPoint y: 177, distance: 101.1
click at [145, 177] on div "Building Permit SN-24-1528 Edit View Summary Notes 1 Building Permit Guide 2 Pa…" at bounding box center [386, 182] width 772 height 364
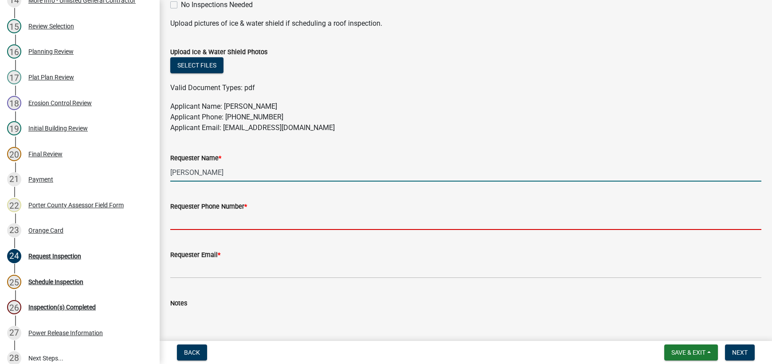
click at [227, 220] on input "Requester Phone Number *" at bounding box center [465, 220] width 591 height 18
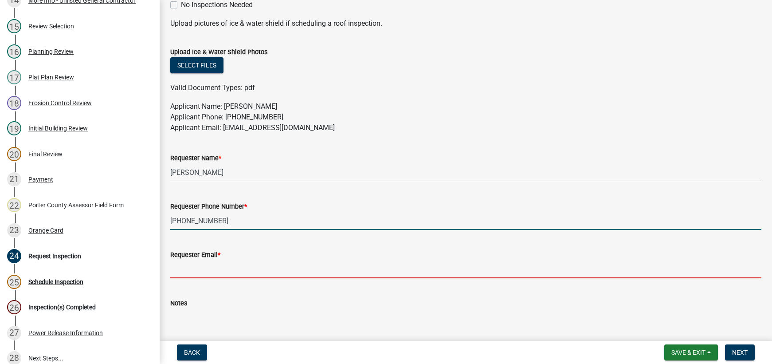
click at [211, 269] on input "Requester Email *" at bounding box center [465, 269] width 591 height 18
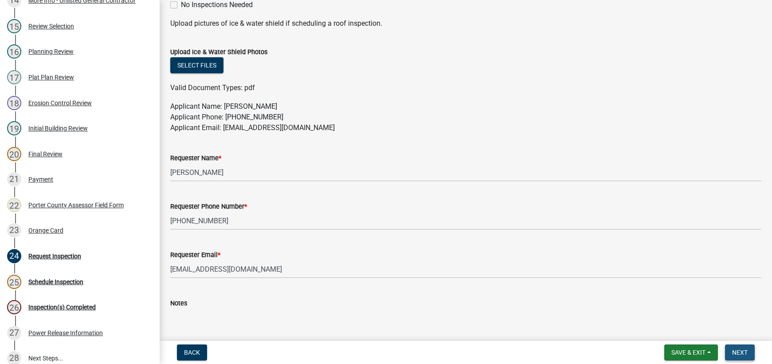
click at [738, 352] on span "Next" at bounding box center [740, 351] width 16 height 7
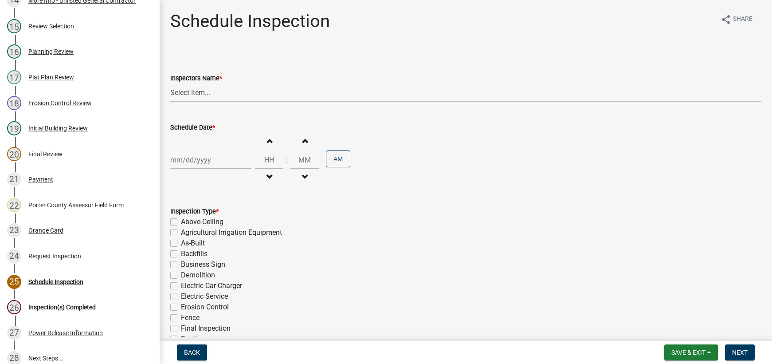
click at [201, 94] on select "Select Item... mhaller ([PERSON_NAME])" at bounding box center [465, 92] width 591 height 18
click at [170, 83] on select "Select Item... mhaller ([PERSON_NAME])" at bounding box center [465, 92] width 591 height 18
click at [210, 162] on div at bounding box center [210, 160] width 81 height 18
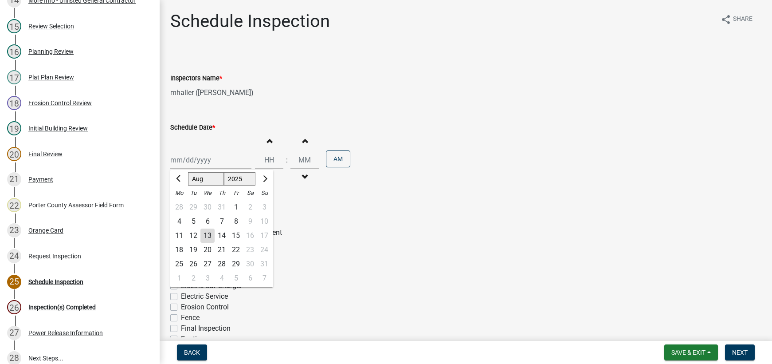
click at [207, 236] on div "13" at bounding box center [207, 235] width 14 height 14
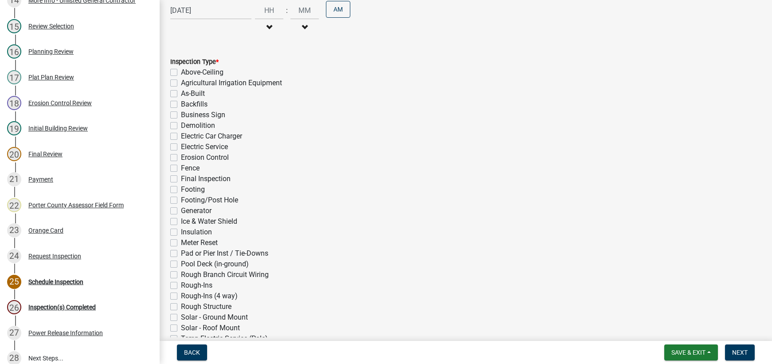
scroll to position [177, 0]
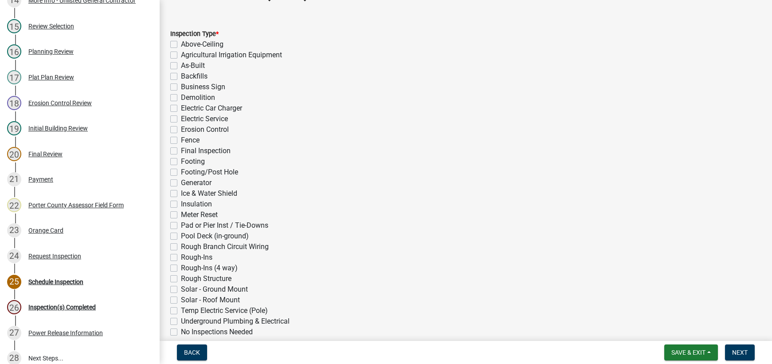
click at [181, 65] on label "As-Built" at bounding box center [193, 65] width 24 height 11
click at [181, 65] on input "As-Built" at bounding box center [184, 63] width 6 height 6
click at [181, 152] on label "Final Inspection" at bounding box center [206, 150] width 50 height 11
click at [181, 151] on input "Final Inspection" at bounding box center [184, 148] width 6 height 6
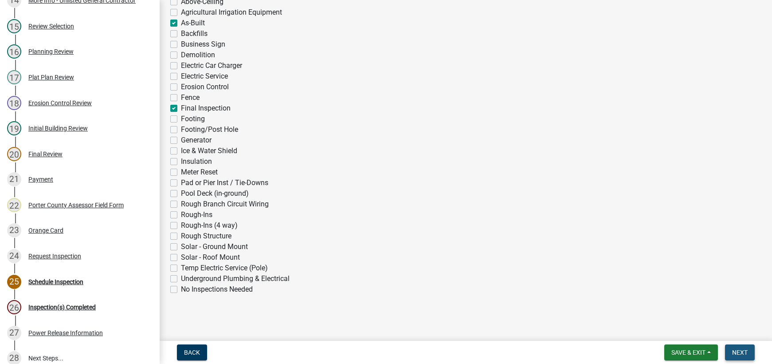
click at [741, 351] on span "Next" at bounding box center [740, 351] width 16 height 7
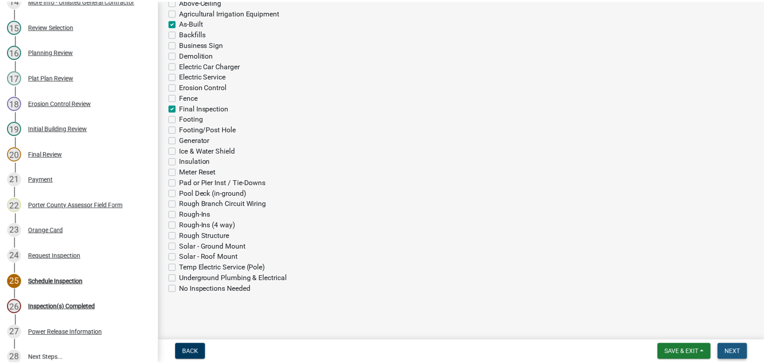
scroll to position [0, 0]
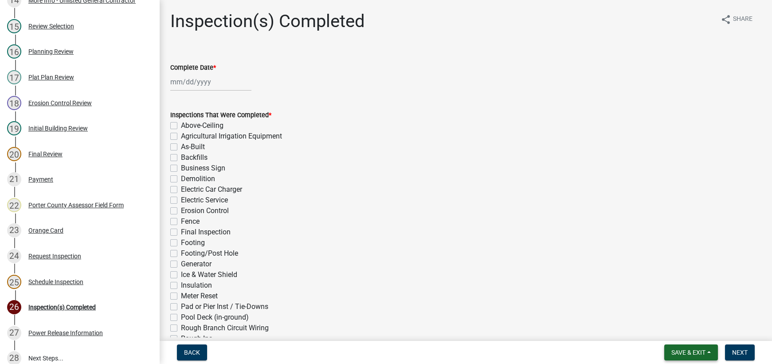
click at [674, 354] on span "Save & Exit" at bounding box center [688, 351] width 34 height 7
click at [673, 331] on button "Save & Exit" at bounding box center [682, 328] width 71 height 21
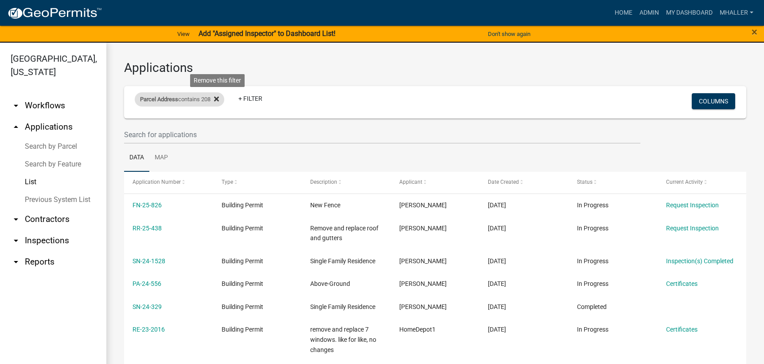
click at [218, 99] on icon at bounding box center [216, 98] width 5 height 7
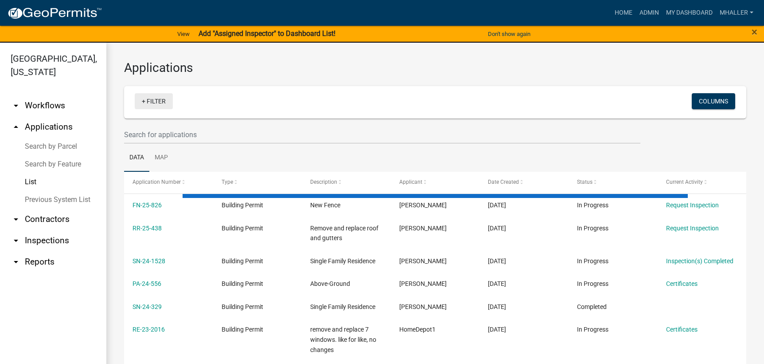
click at [152, 100] on link "+ Filter" at bounding box center [154, 101] width 38 height 16
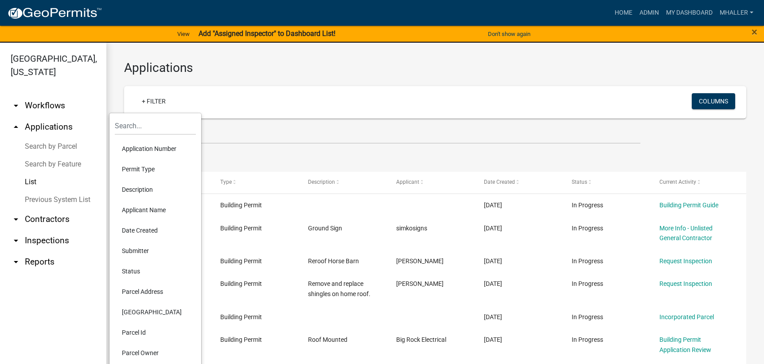
click at [149, 148] on li "Application Number" at bounding box center [155, 148] width 81 height 20
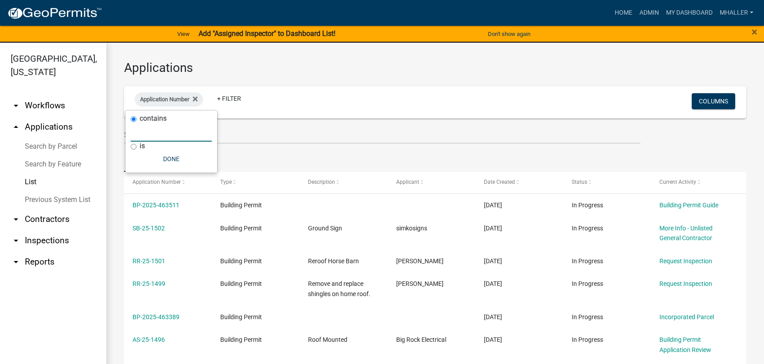
click at [152, 129] on input "text" at bounding box center [171, 132] width 81 height 18
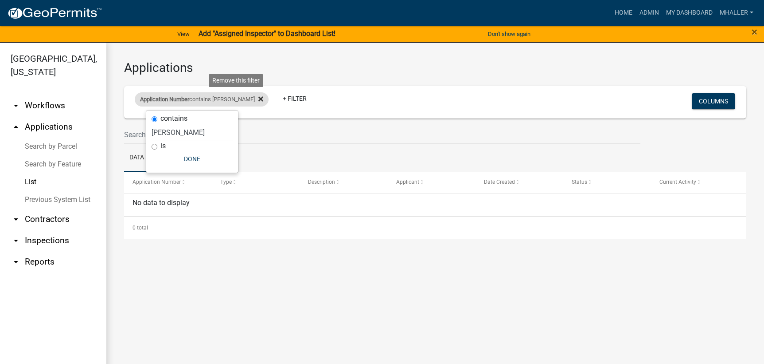
click at [258, 99] on icon at bounding box center [260, 98] width 5 height 7
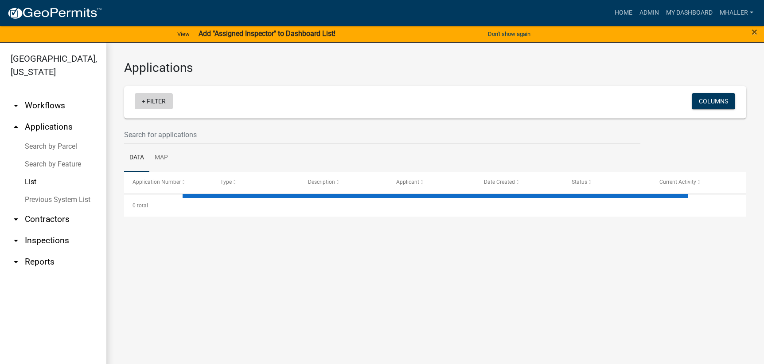
click at [156, 103] on link "+ Filter" at bounding box center [154, 101] width 38 height 16
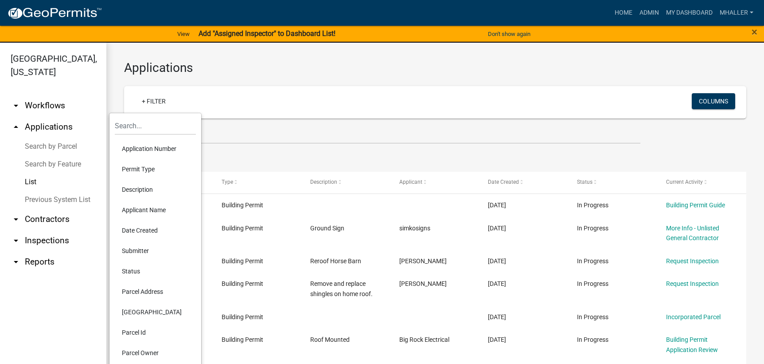
click at [151, 293] on li "Parcel Address" at bounding box center [155, 291] width 81 height 20
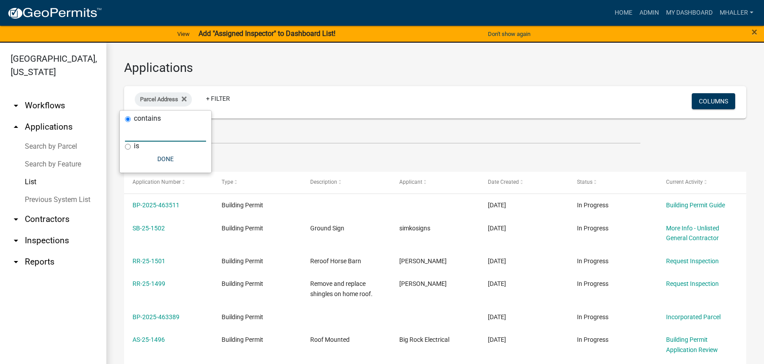
click at [135, 127] on input "text" at bounding box center [165, 132] width 81 height 18
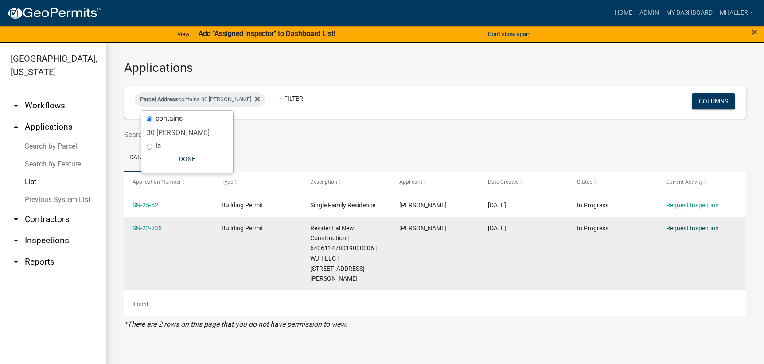
click at [699, 230] on link "Request Inspection" at bounding box center [692, 227] width 53 height 7
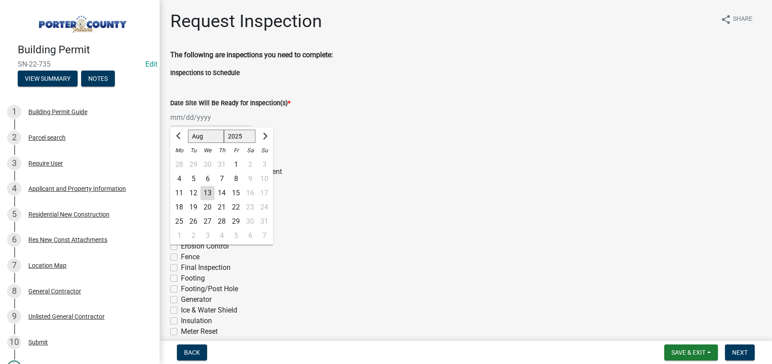
click at [200, 116] on div "[PERSON_NAME] Feb Mar Apr [PERSON_NAME][DATE] Oct Nov [DATE] 1526 1527 1528 152…" at bounding box center [210, 117] width 81 height 18
click at [205, 194] on div "13" at bounding box center [207, 193] width 14 height 14
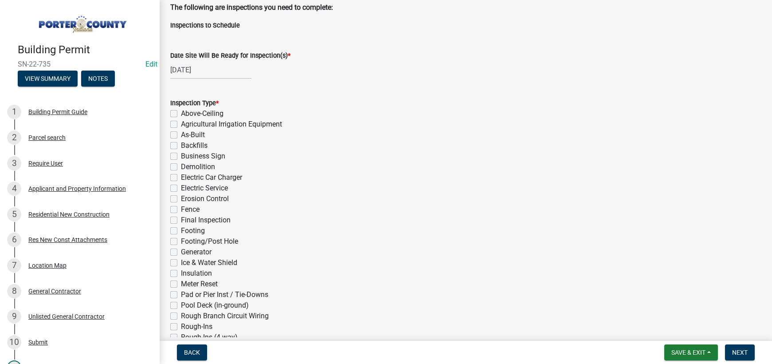
scroll to position [89, 0]
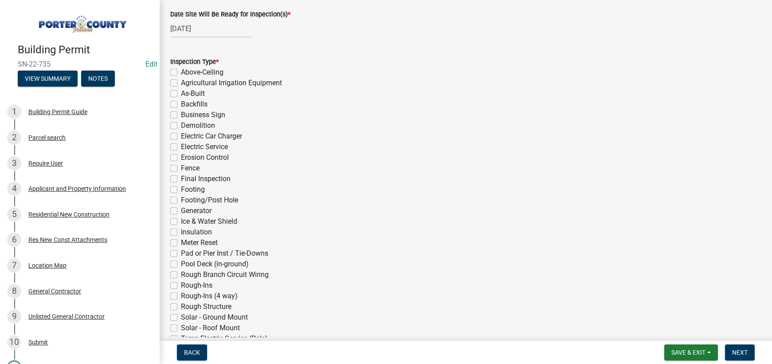
drag, startPoint x: 173, startPoint y: 296, endPoint x: 192, endPoint y: 300, distance: 18.6
click at [181, 296] on label "Rough-Ins (4 way)" at bounding box center [209, 295] width 57 height 11
click at [181, 296] on input "Rough-Ins (4 way)" at bounding box center [184, 293] width 6 height 6
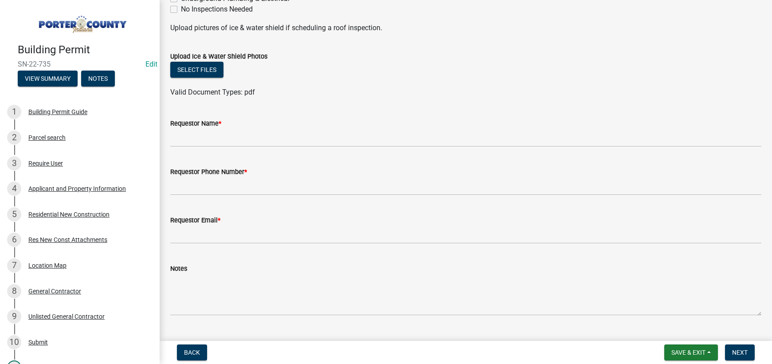
scroll to position [459, 0]
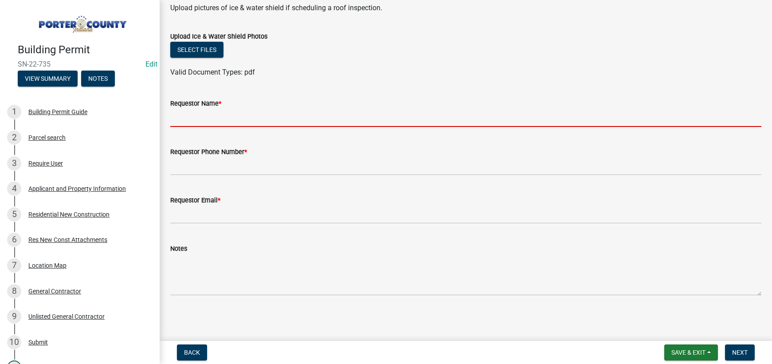
click at [240, 117] on input "Requestor Name *" at bounding box center [465, 118] width 591 height 18
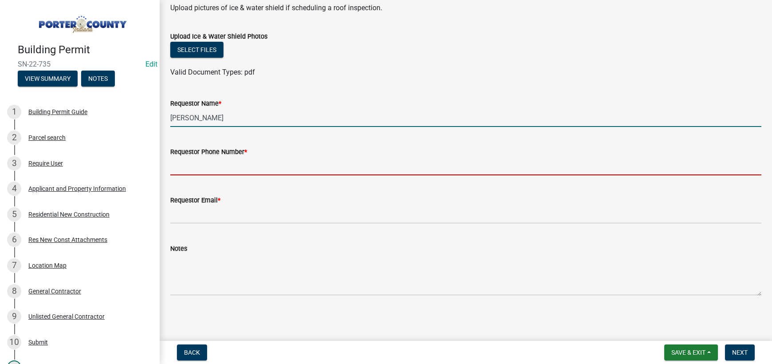
click at [227, 170] on input "Requestor Phone Number *" at bounding box center [465, 166] width 591 height 18
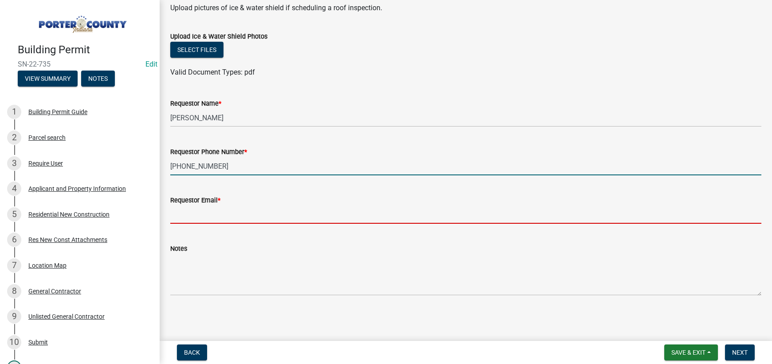
click at [217, 214] on input "Requestor Email *" at bounding box center [465, 214] width 591 height 18
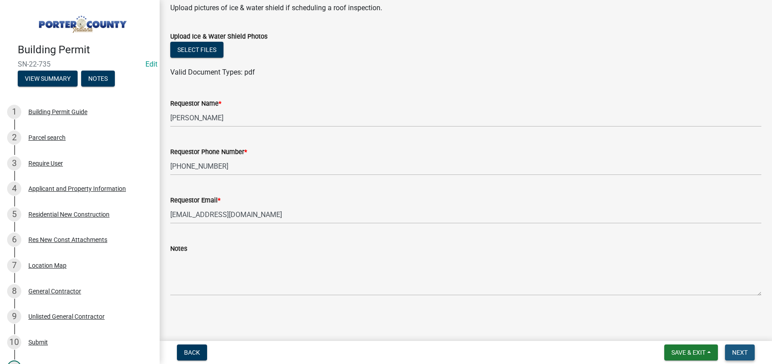
click at [739, 354] on span "Next" at bounding box center [740, 351] width 16 height 7
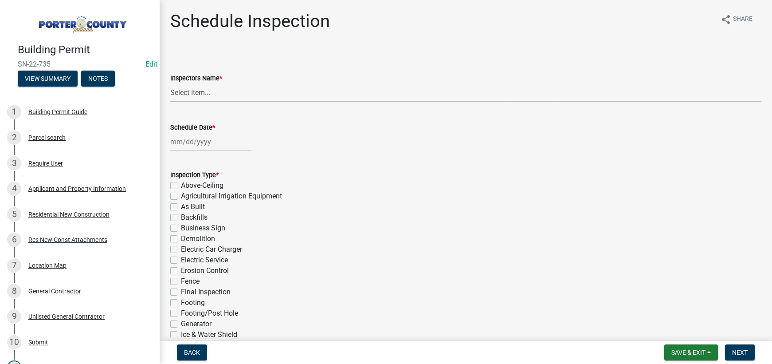
click at [195, 95] on select "Select Item... mhaller ([PERSON_NAME])" at bounding box center [465, 92] width 591 height 18
click at [170, 83] on select "Select Item... mhaller ([PERSON_NAME])" at bounding box center [465, 92] width 591 height 18
click at [196, 142] on div at bounding box center [210, 142] width 81 height 18
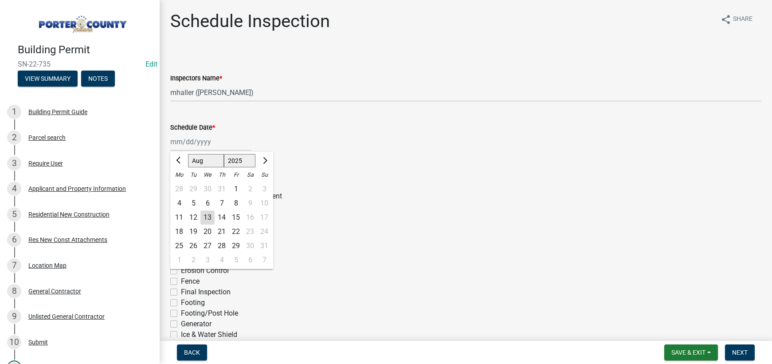
click at [205, 219] on div "13" at bounding box center [207, 217] width 14 height 14
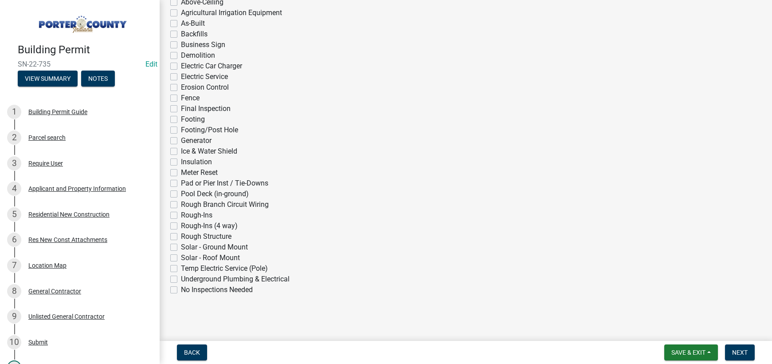
scroll to position [184, 0]
click at [181, 226] on label "Rough-Ins (4 way)" at bounding box center [209, 225] width 57 height 11
click at [181, 226] on input "Rough-Ins (4 way)" at bounding box center [184, 223] width 6 height 6
click at [738, 355] on span "Next" at bounding box center [740, 351] width 16 height 7
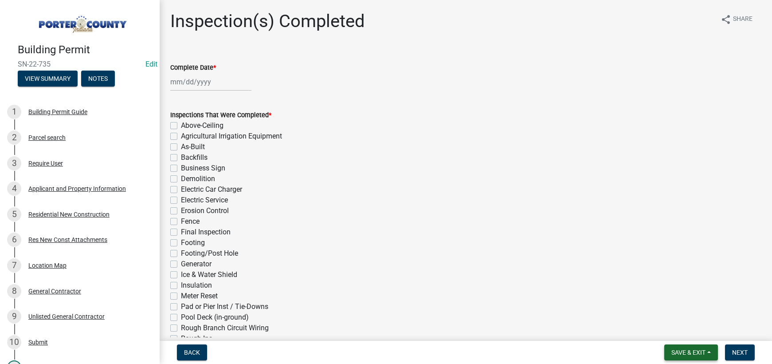
click at [689, 352] on span "Save & Exit" at bounding box center [688, 351] width 34 height 7
click at [689, 333] on button "Save & Exit" at bounding box center [682, 328] width 71 height 21
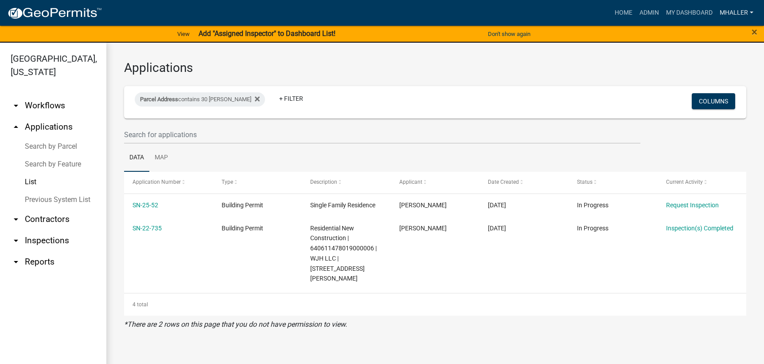
click at [732, 12] on link "mhaller" at bounding box center [736, 12] width 41 height 17
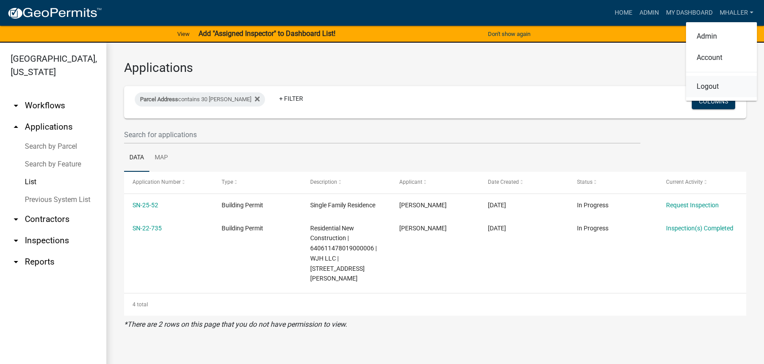
click at [722, 84] on link "Logout" at bounding box center [721, 86] width 71 height 21
